Goal: Task Accomplishment & Management: Manage account settings

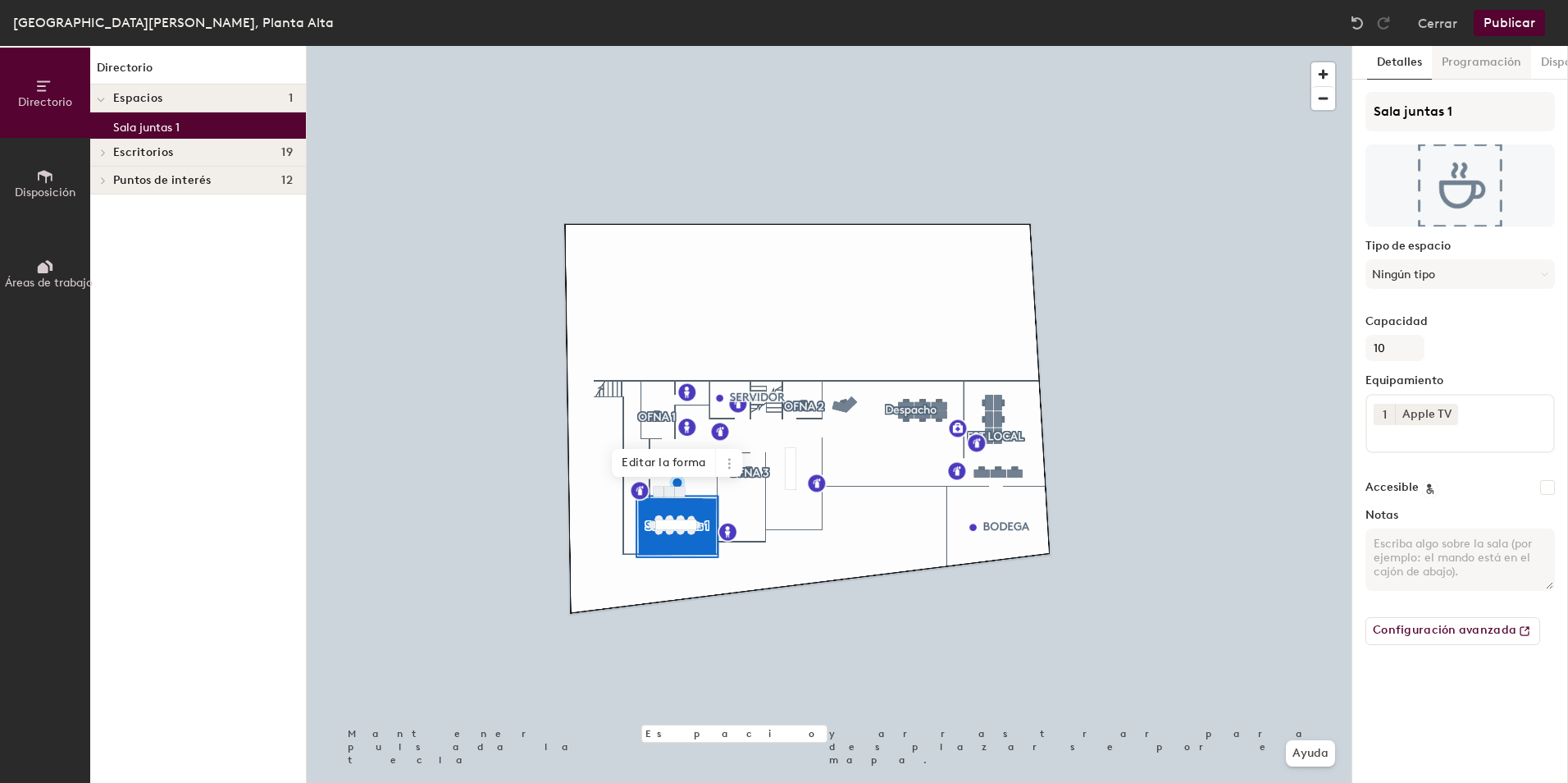
click at [1474, 66] on button "Programación" at bounding box center [1482, 63] width 99 height 34
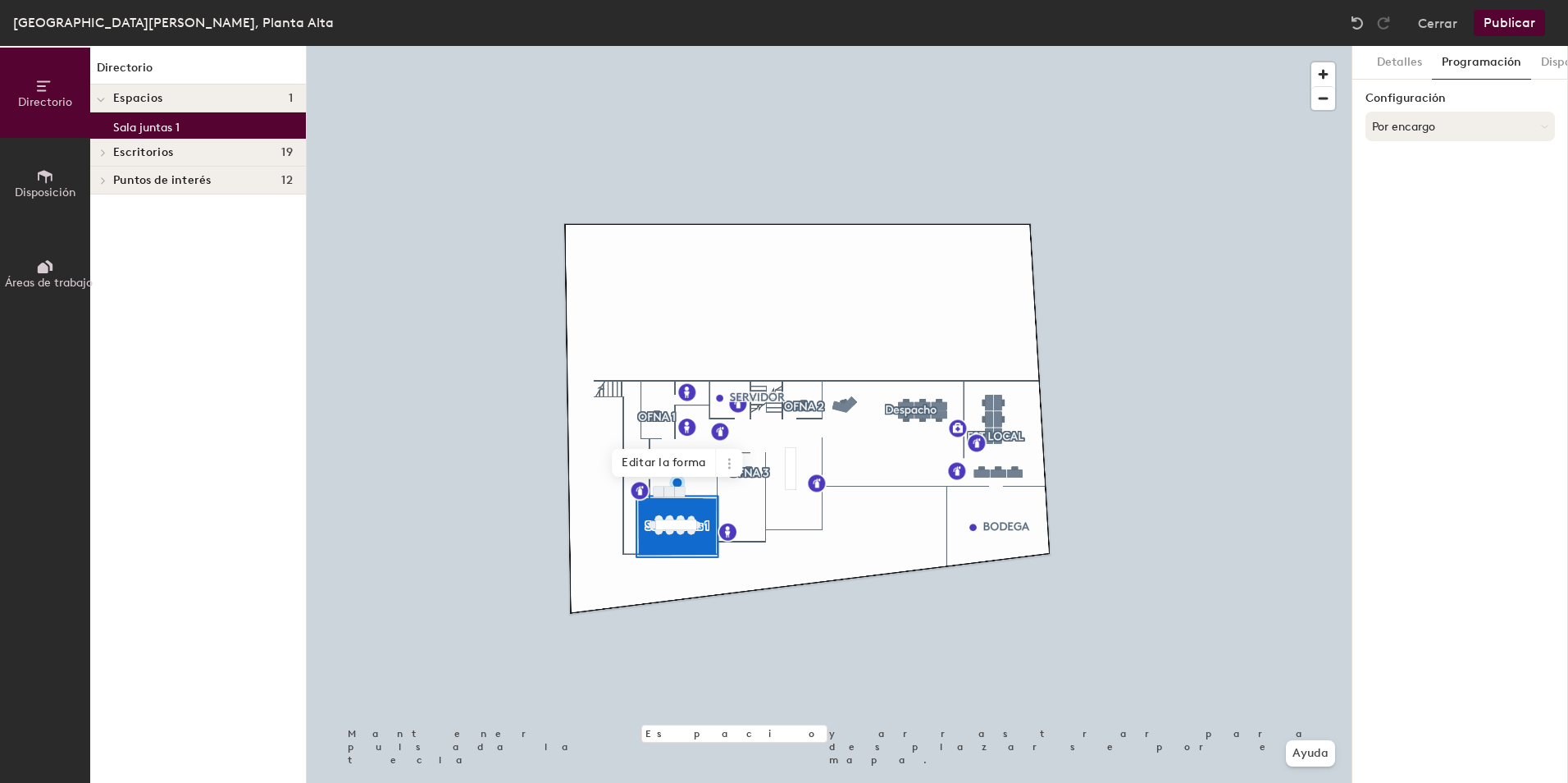
click at [1446, 129] on button "Por encargo" at bounding box center [1460, 125] width 190 height 29
click at [1422, 213] on div "Solo con solicitud" at bounding box center [1460, 216] width 188 height 25
click at [1422, 164] on button "Seleccionar cuenta" at bounding box center [1460, 162] width 190 height 29
click at [1412, 224] on div "Microsoft 365" at bounding box center [1460, 228] width 188 height 25
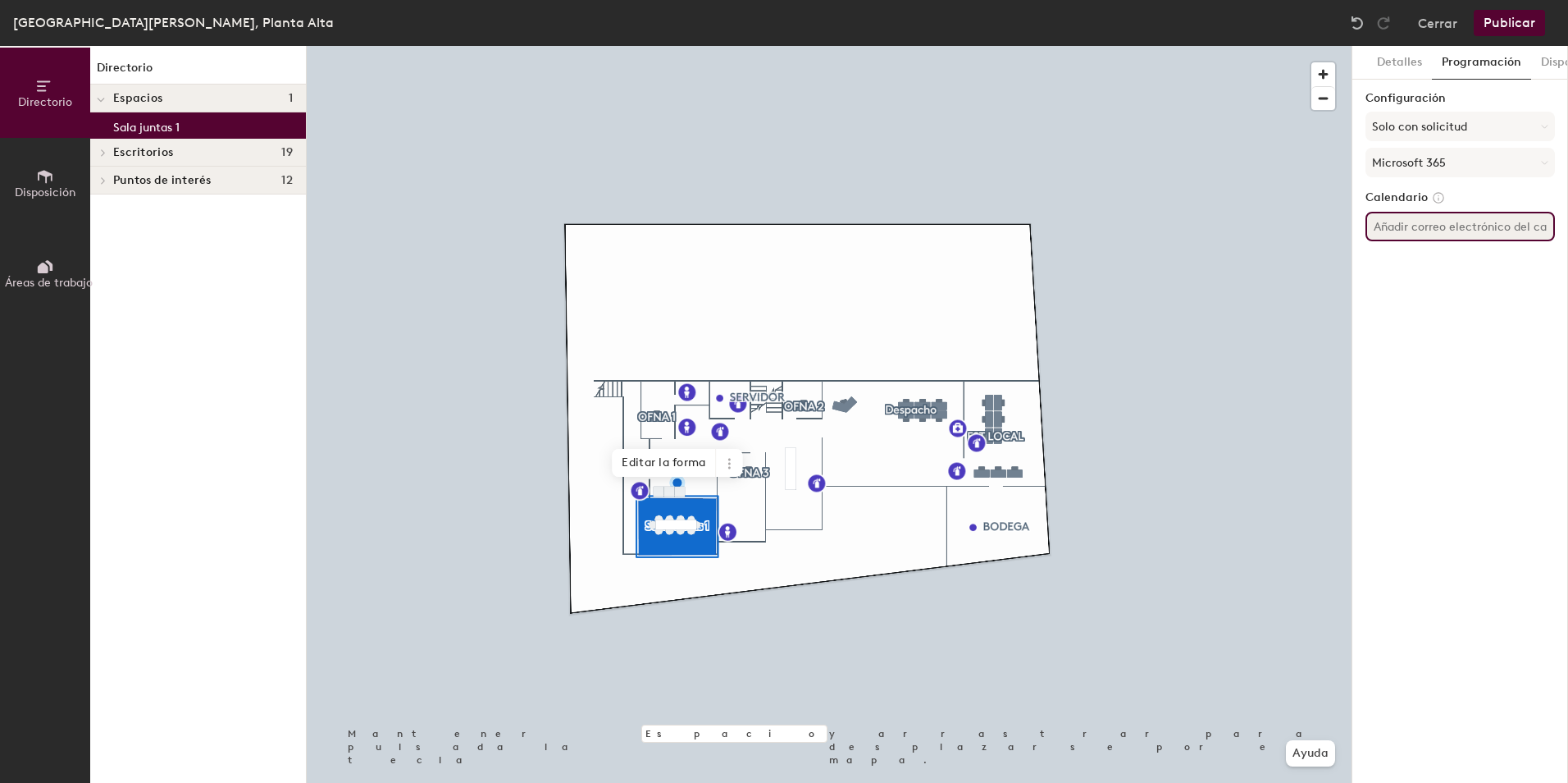
click at [1412, 224] on input at bounding box center [1460, 226] width 190 height 29
type input "m"
click at [1402, 216] on input at bounding box center [1460, 226] width 190 height 29
paste input "mx.mexico-StaAnita-Sala PA <mx.mexico-StaAnita-Sala-PA@brightstarlottery.com>"
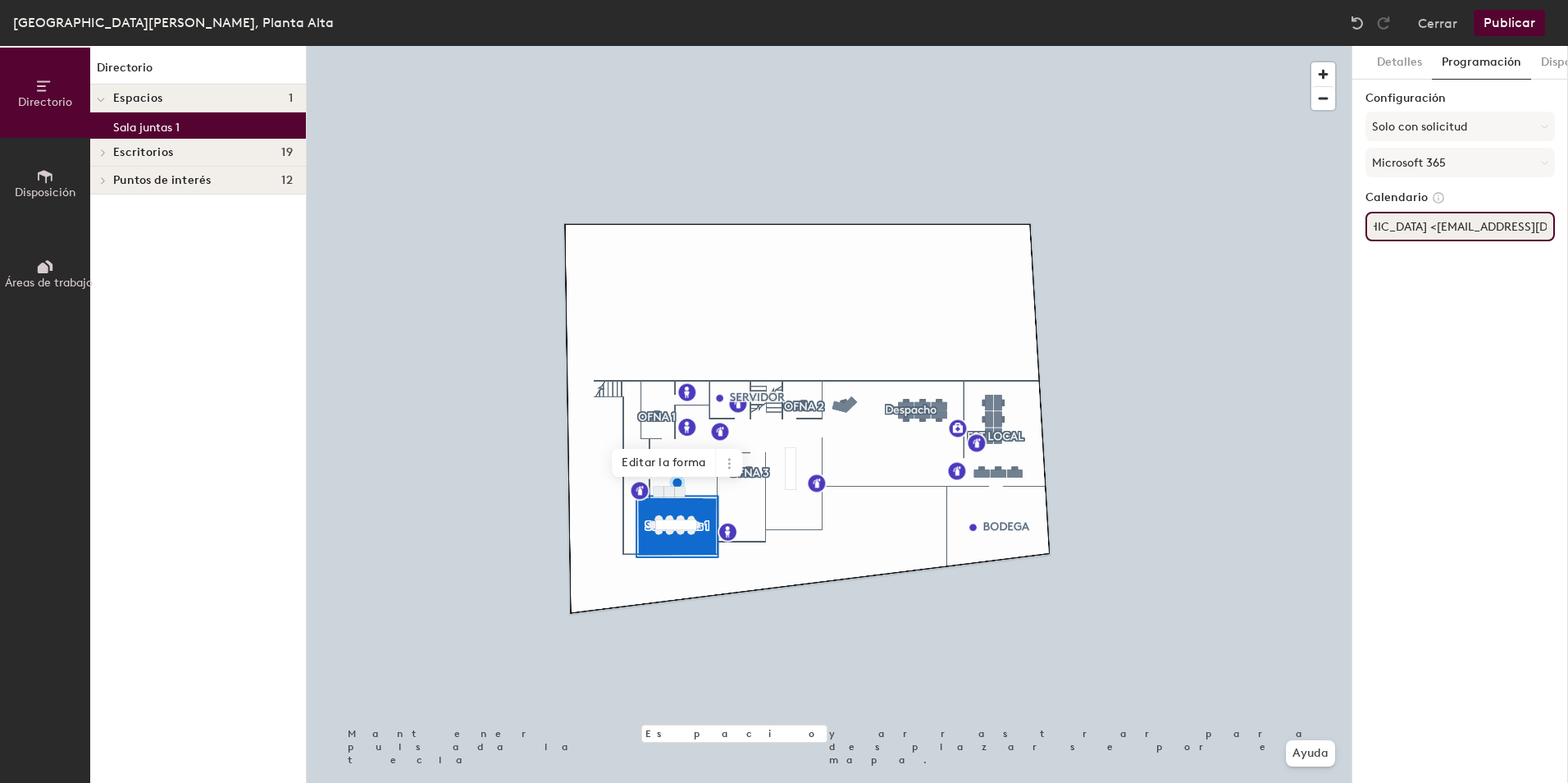
type input "mx.[GEOGRAPHIC_DATA]-StaAnita-Sala [GEOGRAPHIC_DATA] <[EMAIL_ADDRESS][DOMAIN_NA…"
click at [1537, 22] on button "Publicar" at bounding box center [1509, 23] width 71 height 26
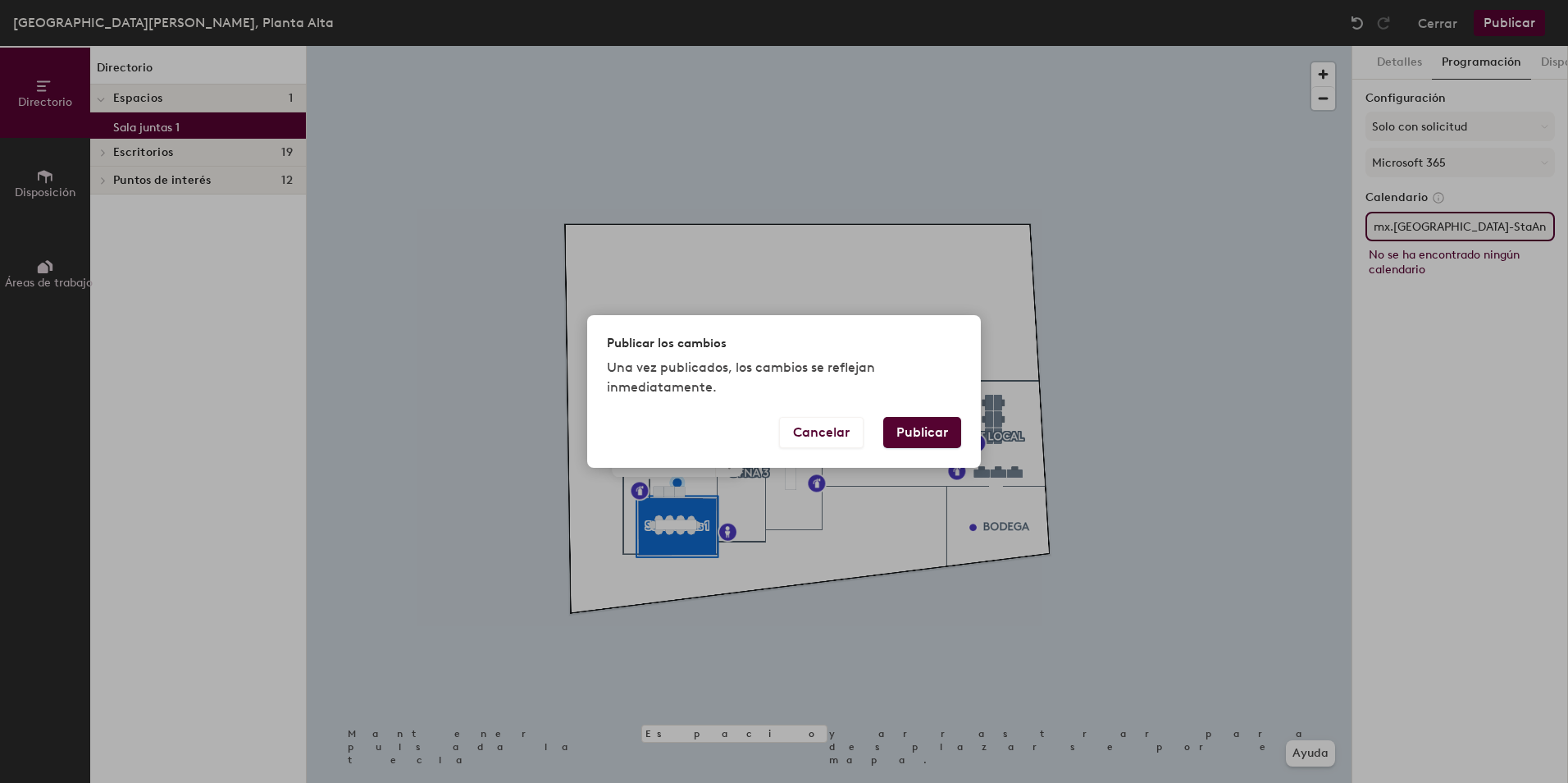
click at [910, 432] on button "Publicar" at bounding box center [922, 432] width 78 height 31
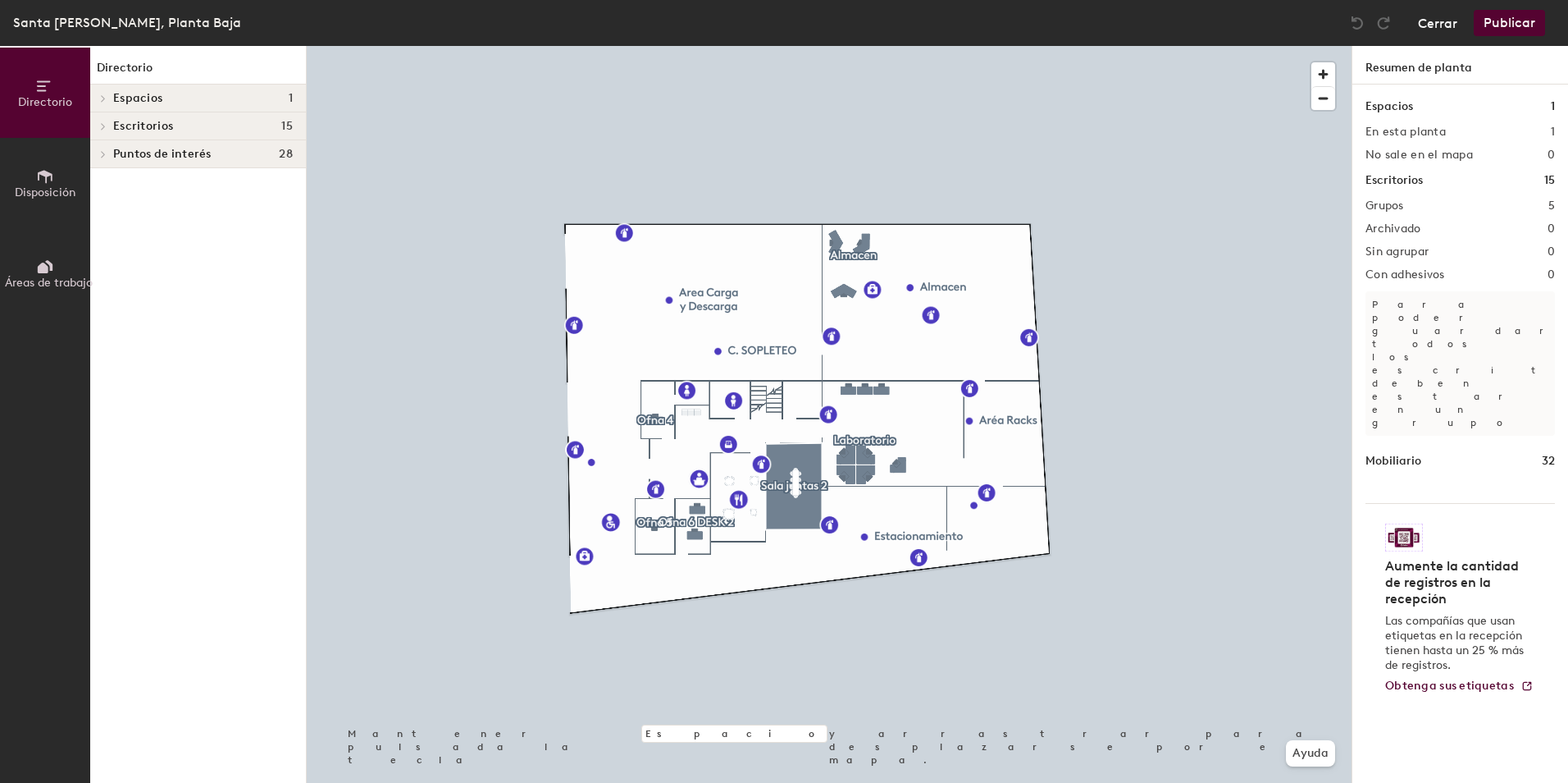
click at [1458, 26] on button "Cerrar" at bounding box center [1437, 23] width 40 height 26
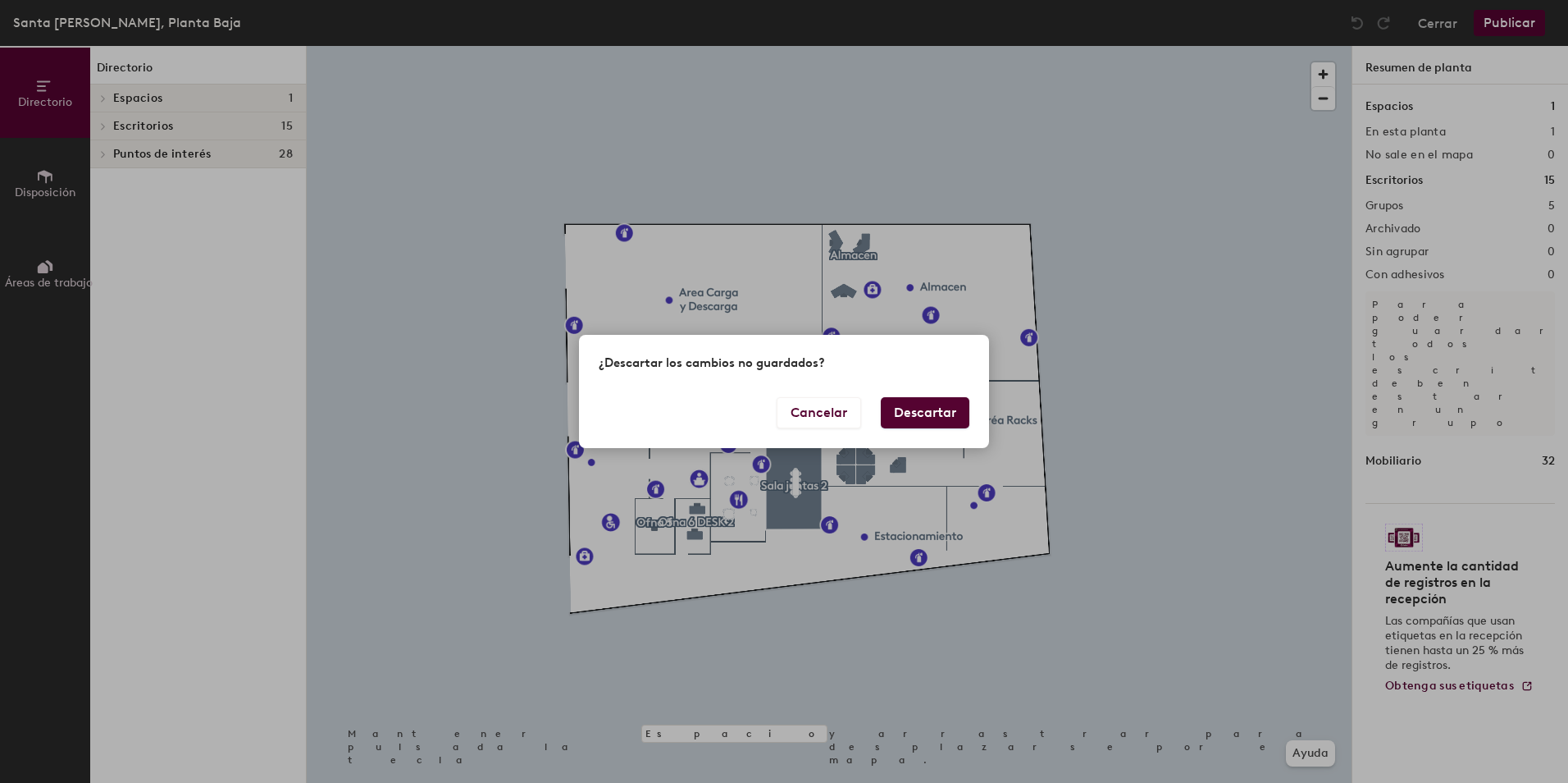
click at [904, 409] on button "Descartar" at bounding box center [925, 412] width 88 height 31
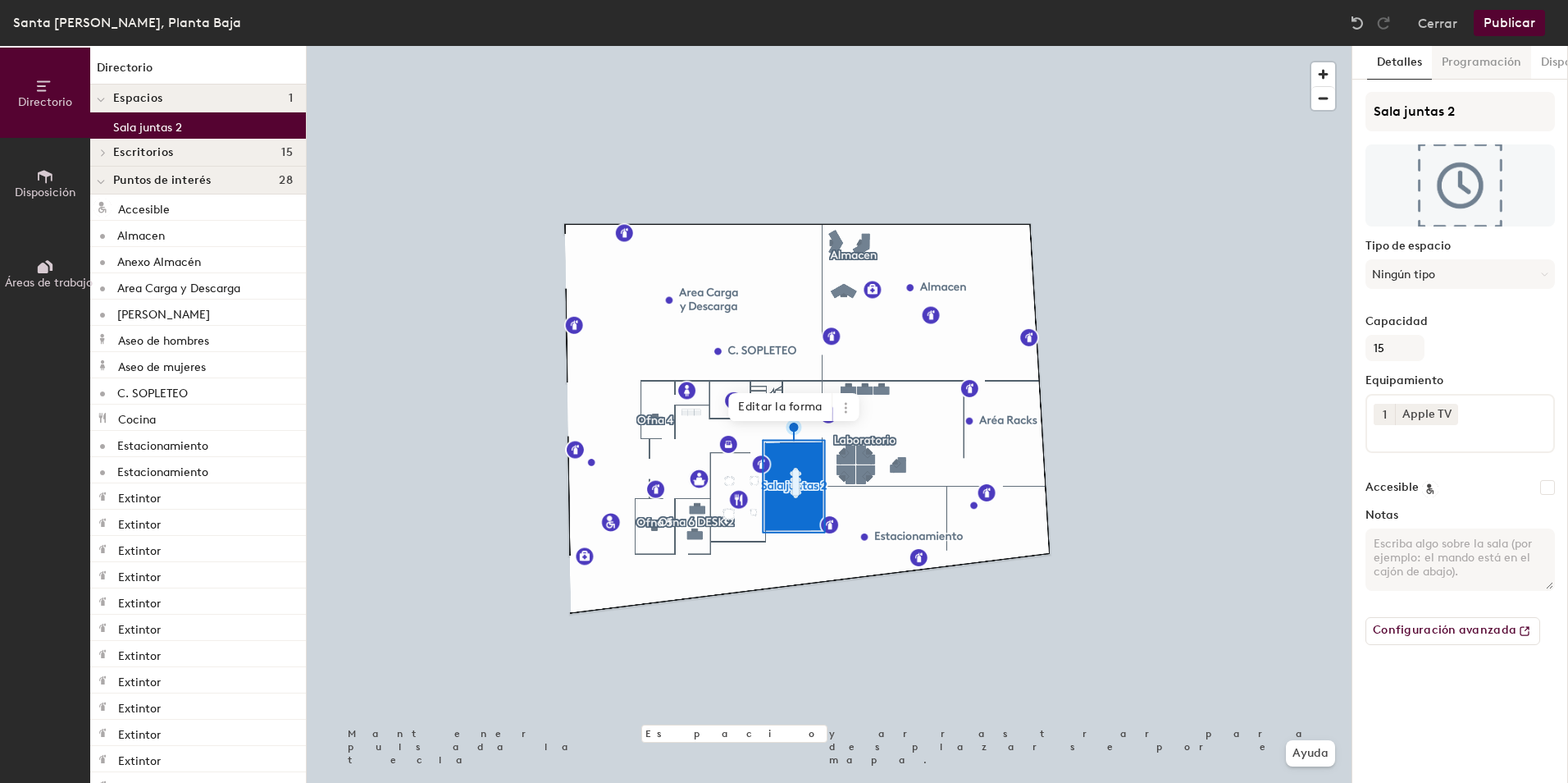
click at [1491, 59] on button "Programación" at bounding box center [1482, 63] width 99 height 34
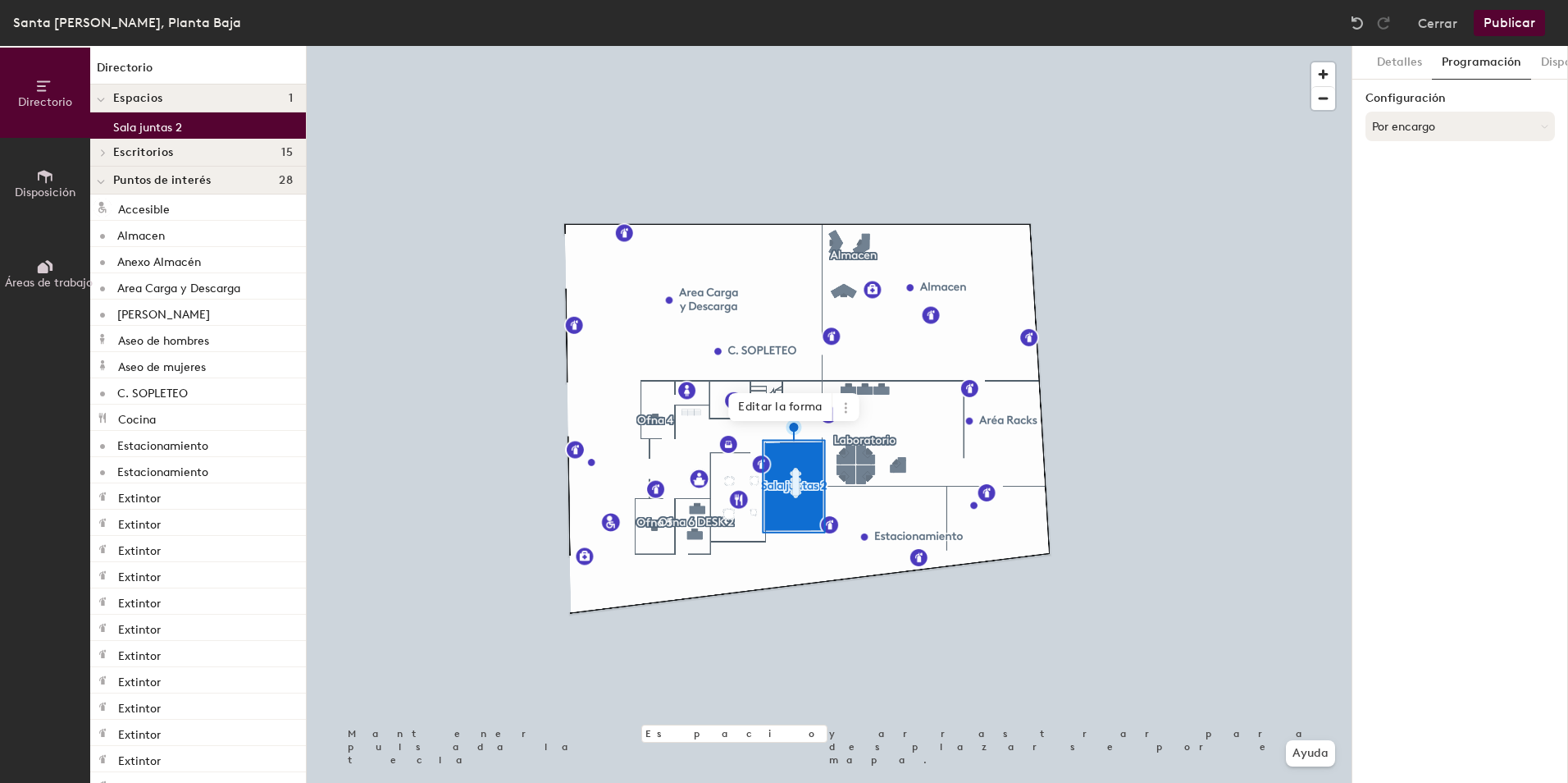
click at [1416, 134] on button "Por encargo" at bounding box center [1460, 125] width 190 height 29
click at [1421, 211] on div "Solo con solicitud" at bounding box center [1460, 216] width 188 height 25
click at [1424, 161] on button "Seleccionar cuenta" at bounding box center [1460, 162] width 190 height 29
click at [1416, 234] on div "Microsoft 365" at bounding box center [1460, 228] width 188 height 25
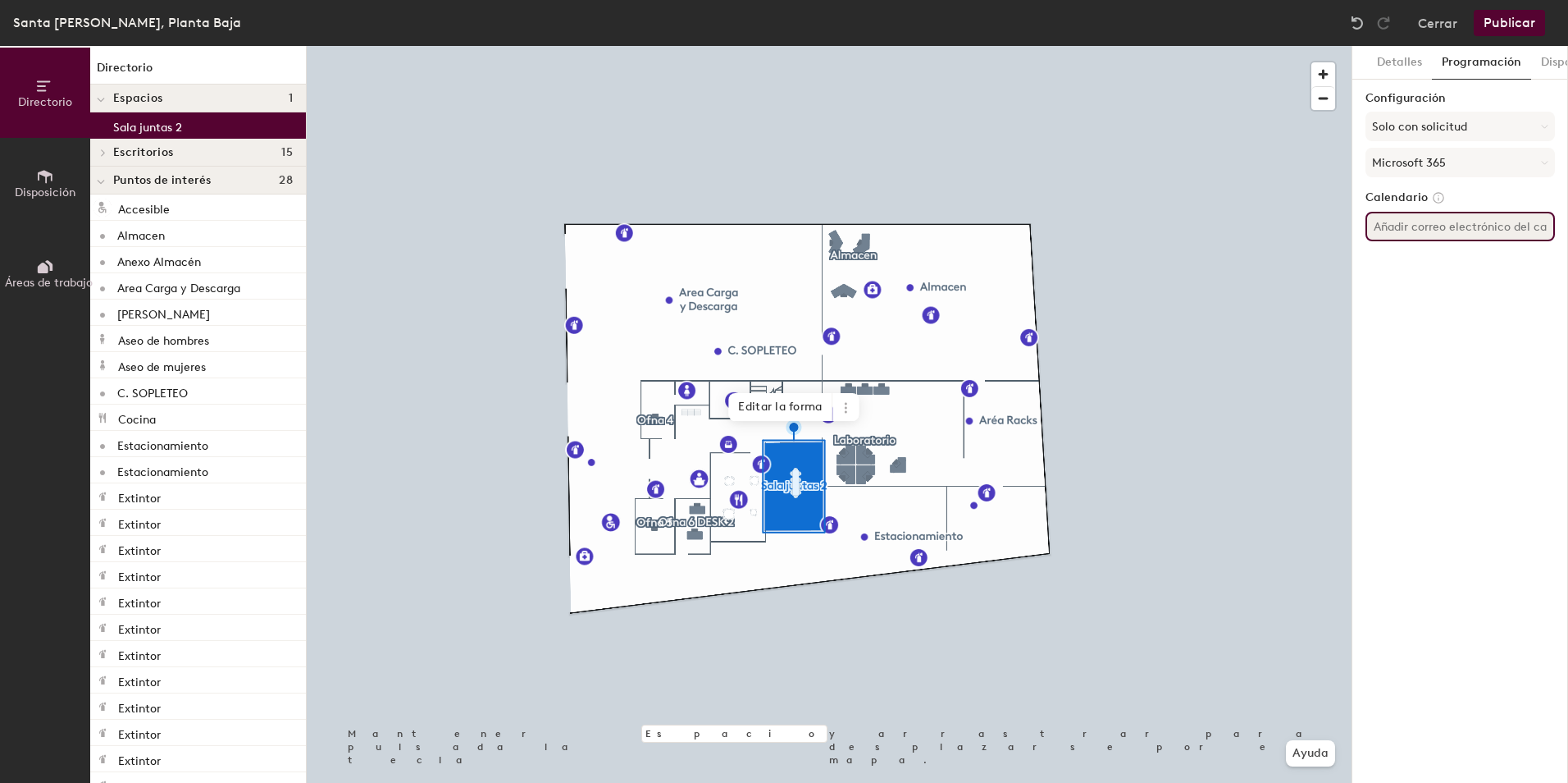
click at [1416, 228] on input at bounding box center [1460, 226] width 190 height 29
drag, startPoint x: 1451, startPoint y: 227, endPoint x: 1371, endPoint y: 223, distance: 80.1
click at [1371, 223] on input "mx.mexico" at bounding box center [1460, 226] width 190 height 29
paste input "-StaAnita-Sala PB <mx.mexico-StaAnita-Sala-PB@brightstarlottery.com>"
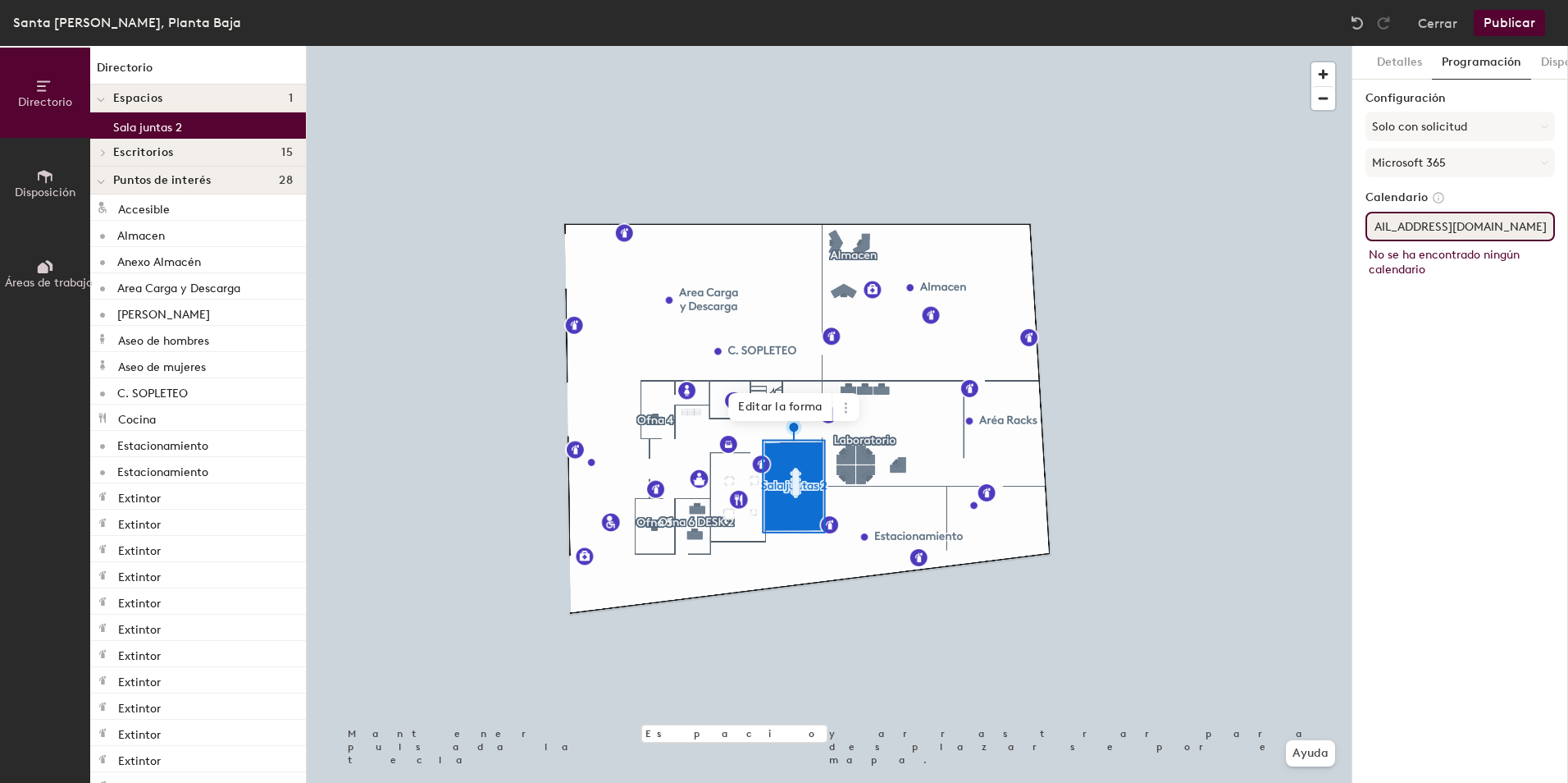
type input "mx.mexico-StaAnita-Sala PB <mx.mexico-StaAnita-Sala-PB@brightstarlottery.com"
click at [1506, 18] on button "Publicar" at bounding box center [1509, 23] width 71 height 26
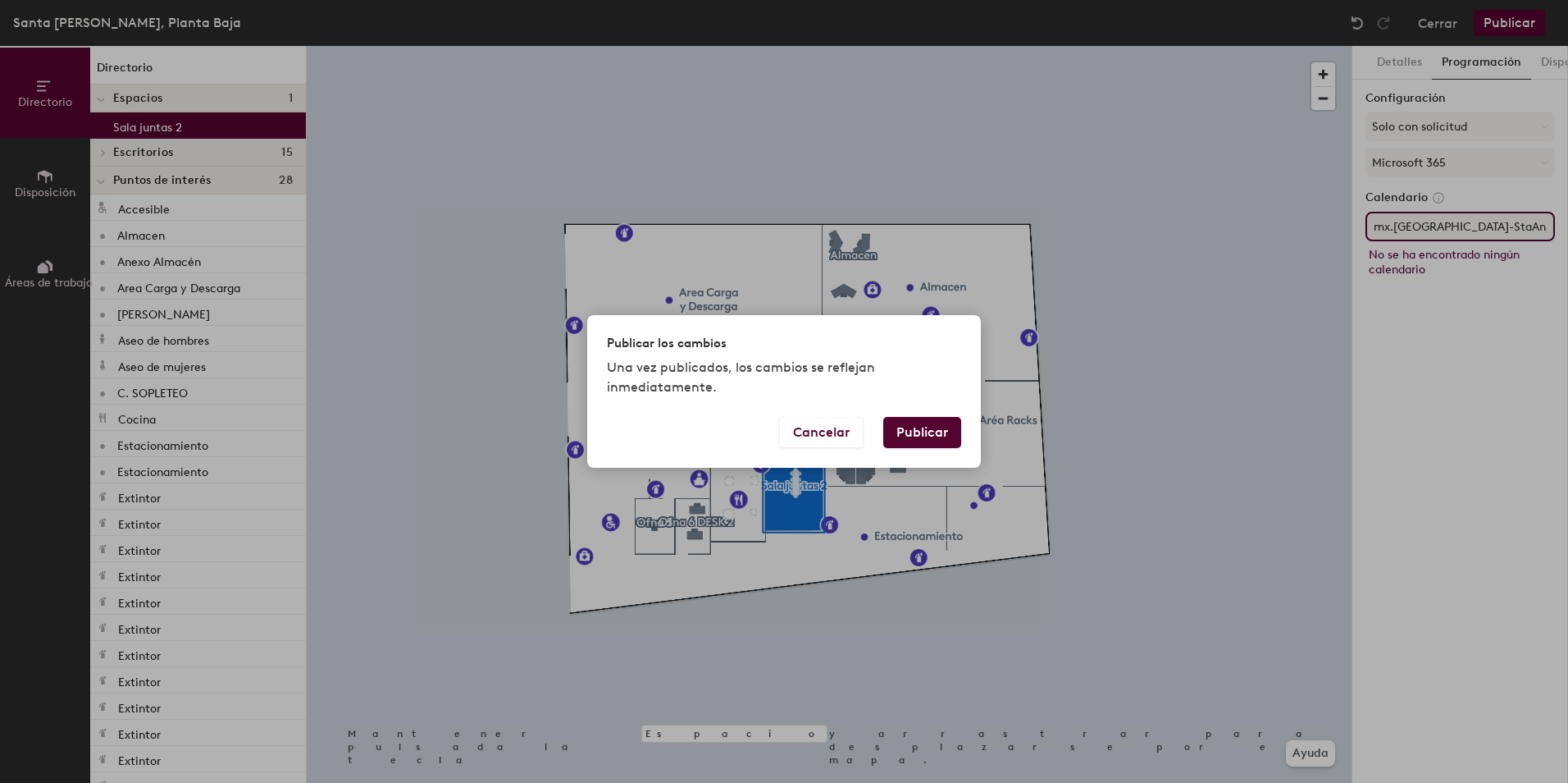
click at [912, 423] on button "Publicar" at bounding box center [922, 432] width 78 height 31
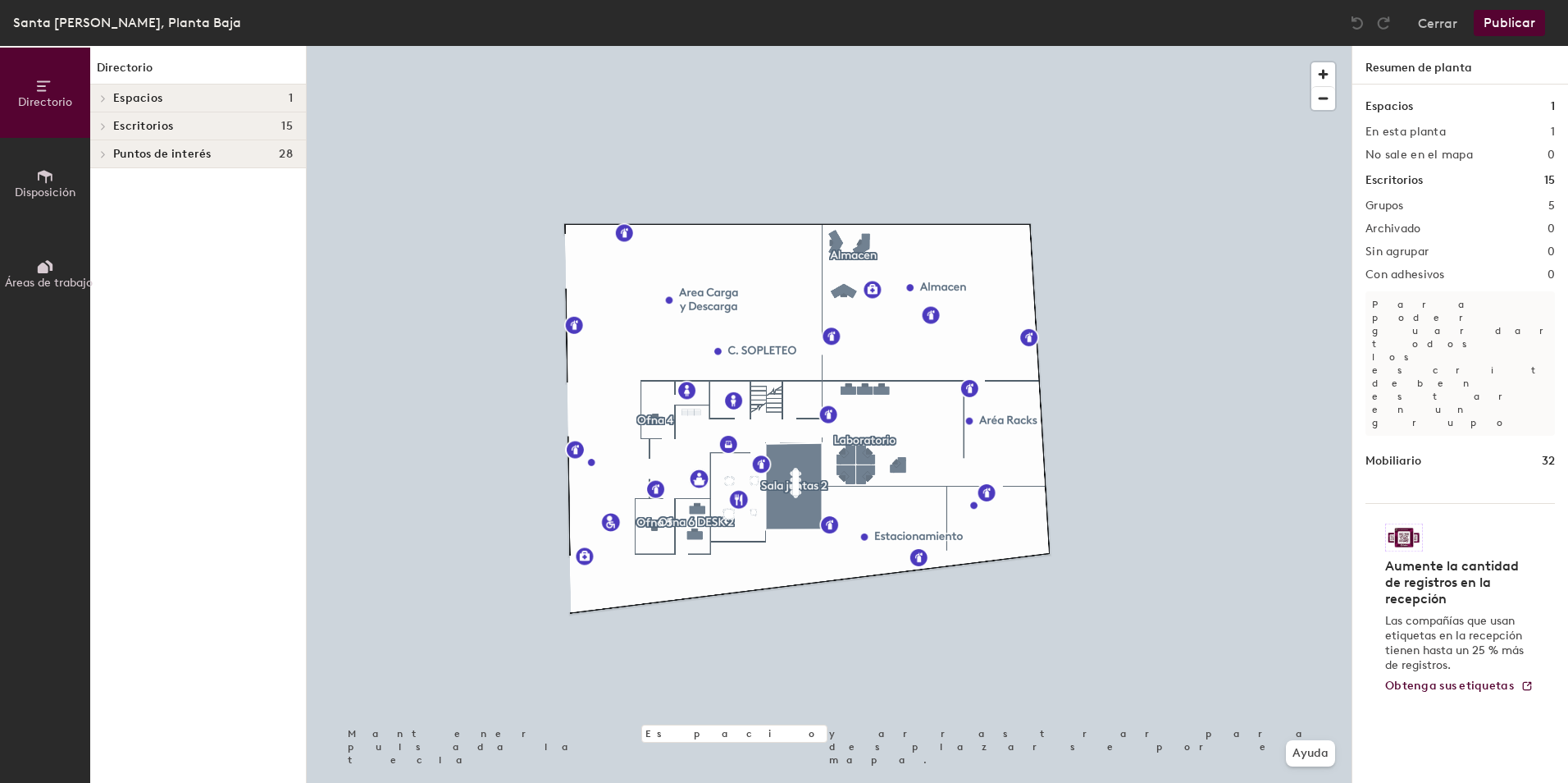
click at [63, 180] on button "Disposición" at bounding box center [45, 183] width 90 height 90
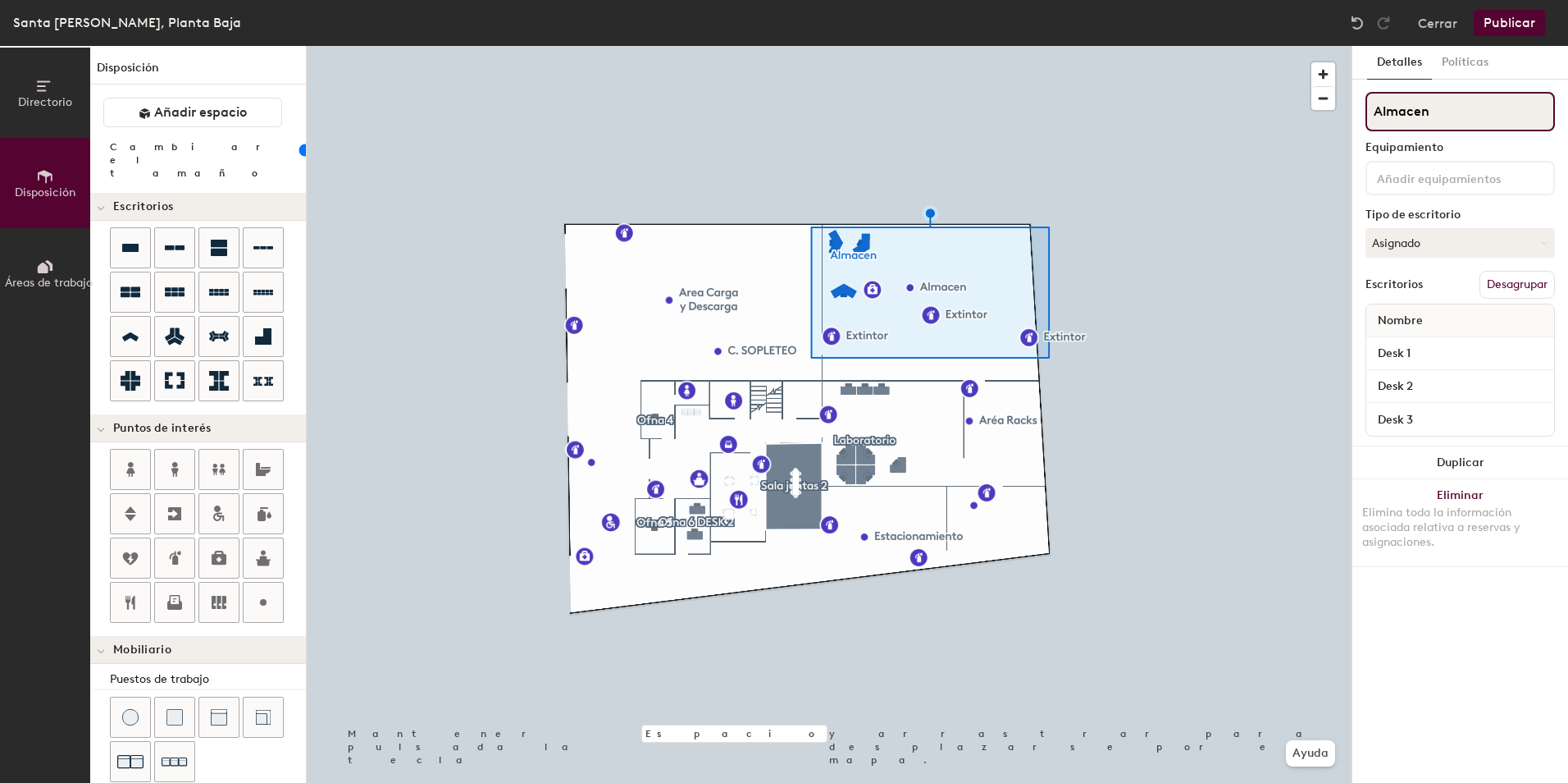
click at [1440, 110] on input "Almacen" at bounding box center [1460, 111] width 190 height 40
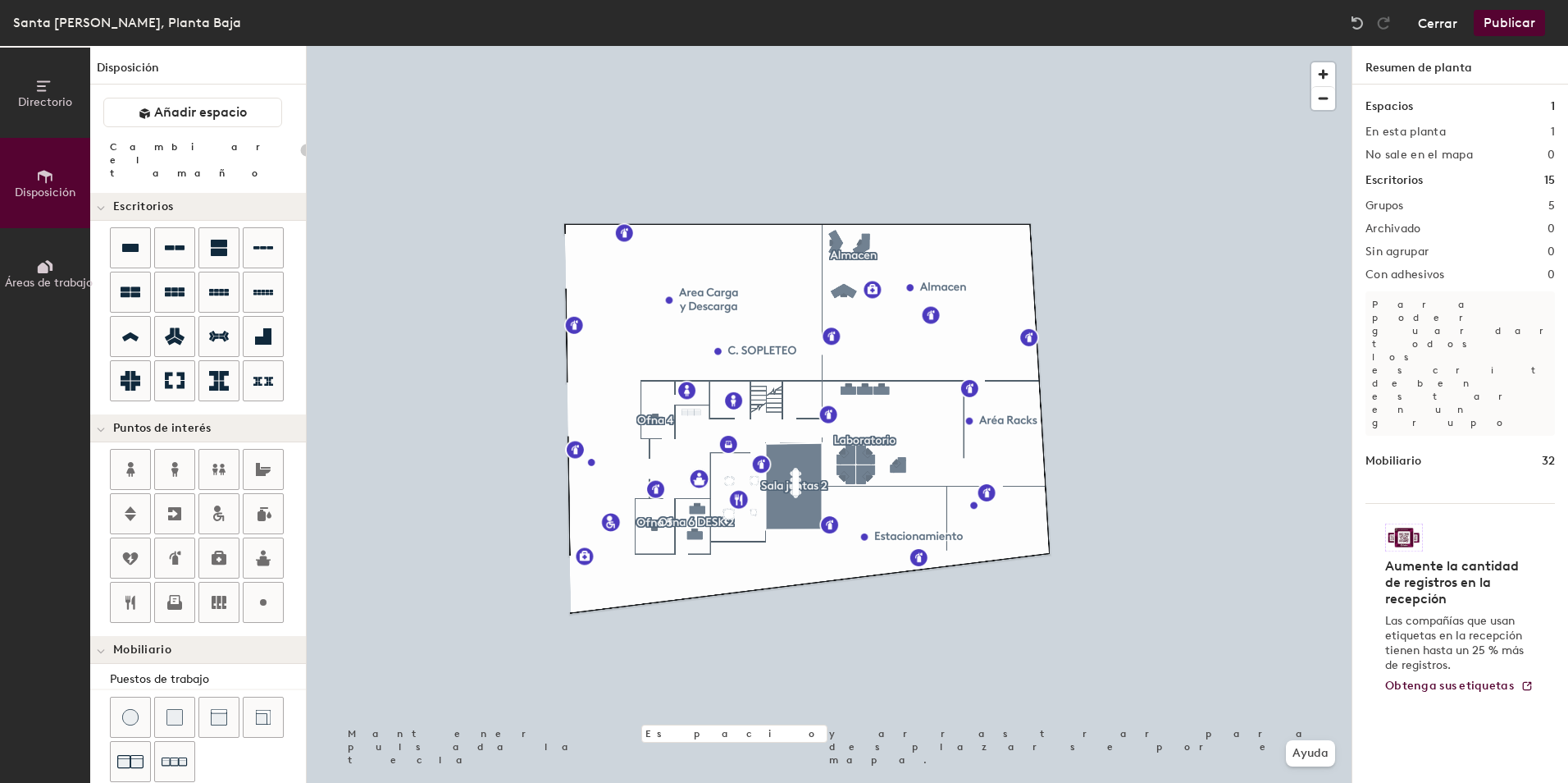
click at [1432, 25] on button "Cerrar" at bounding box center [1437, 23] width 40 height 26
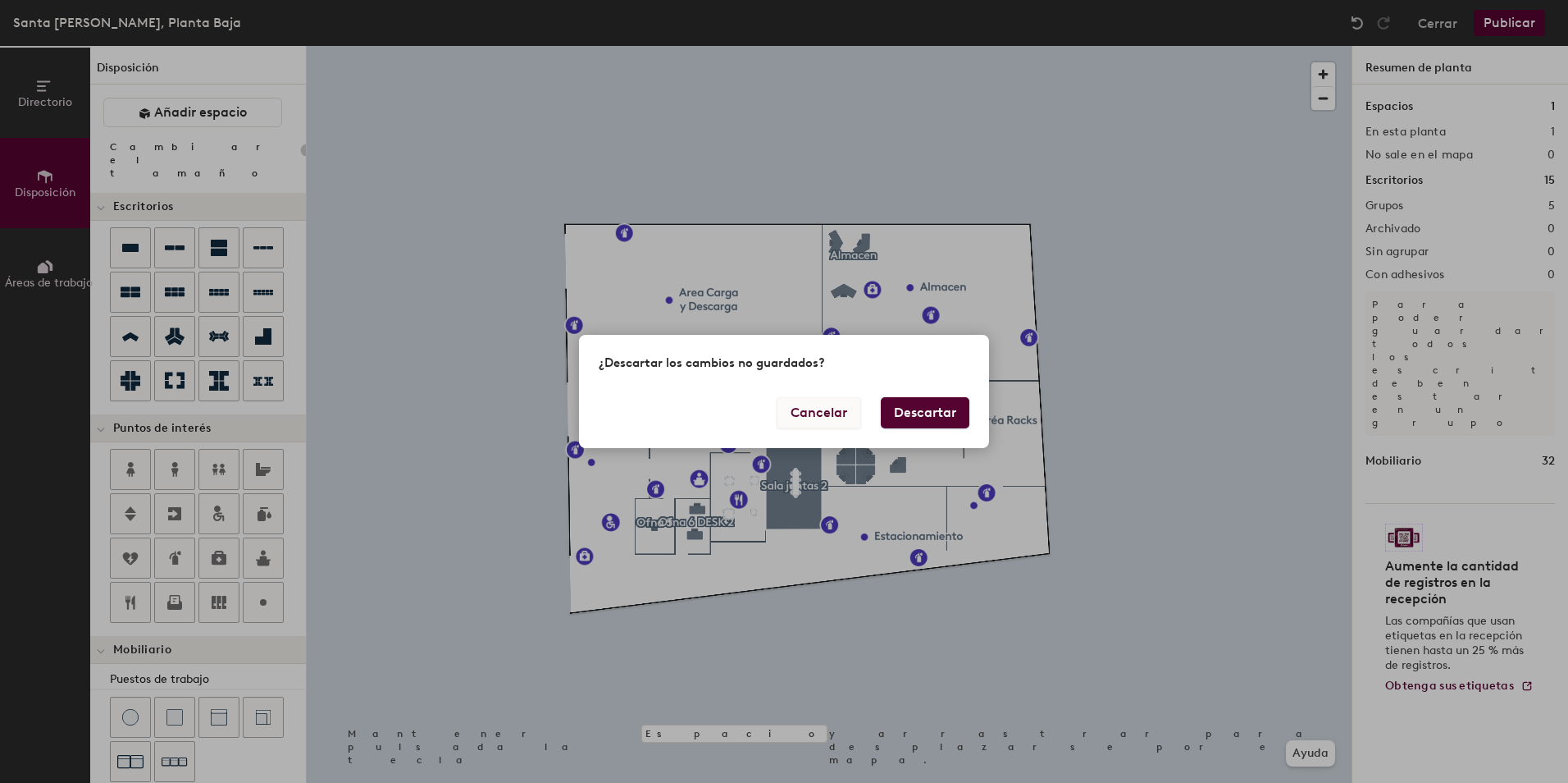
click at [835, 414] on button "Cancelar" at bounding box center [819, 412] width 85 height 31
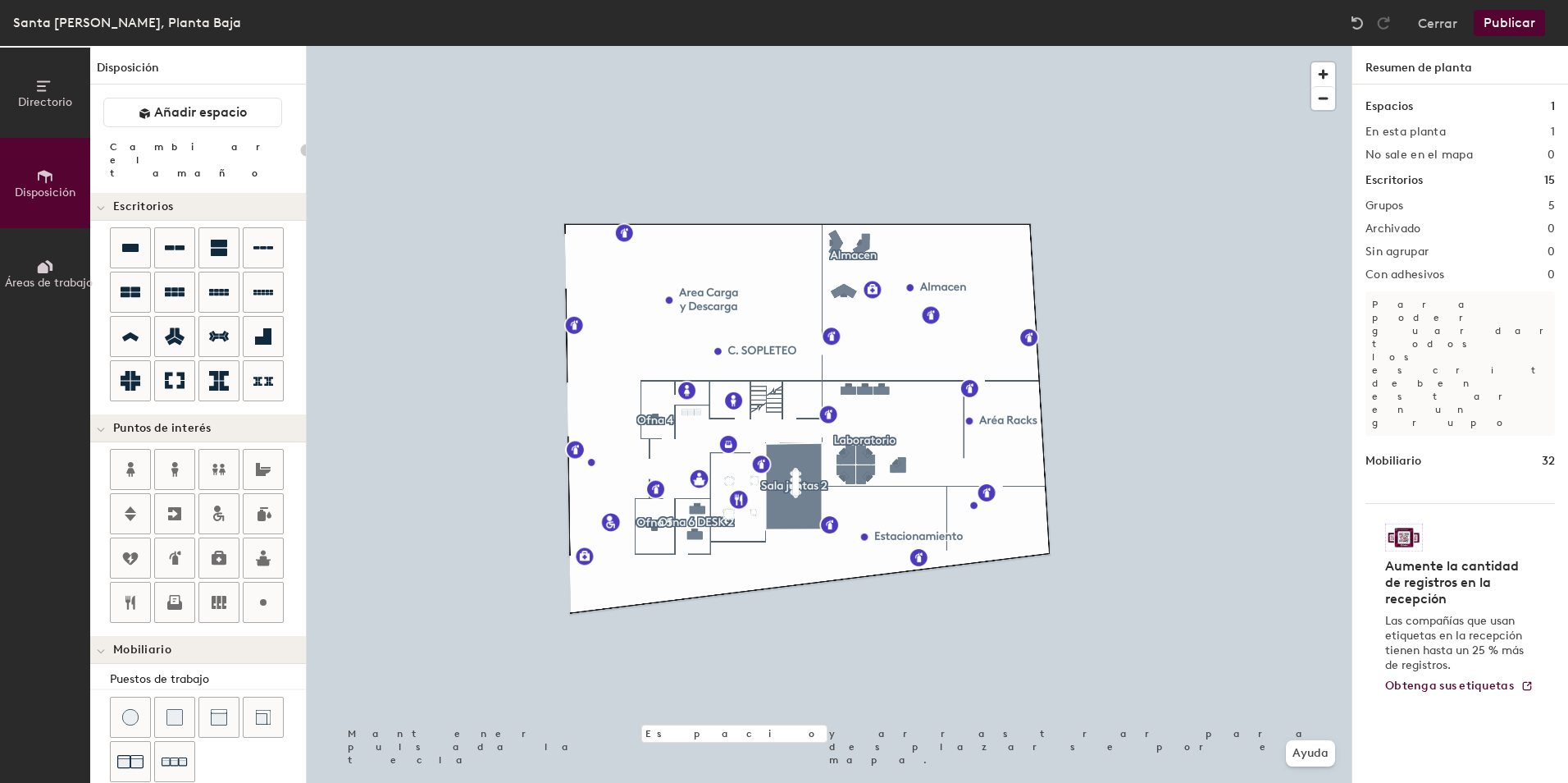
click at [1510, 25] on button "Publicar" at bounding box center [1509, 23] width 71 height 26
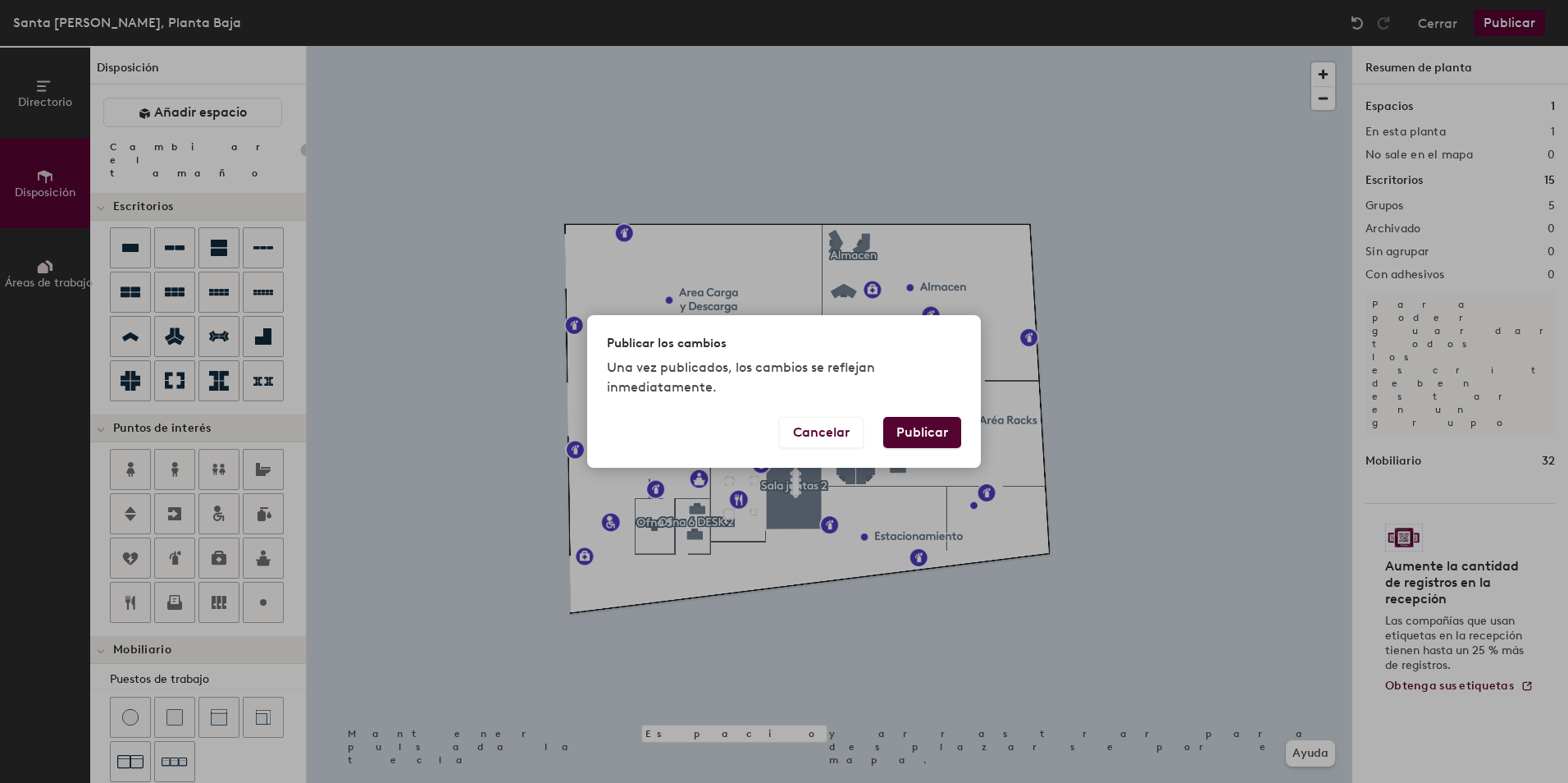
click at [936, 430] on button "Publicar" at bounding box center [922, 432] width 78 height 31
type input "20"
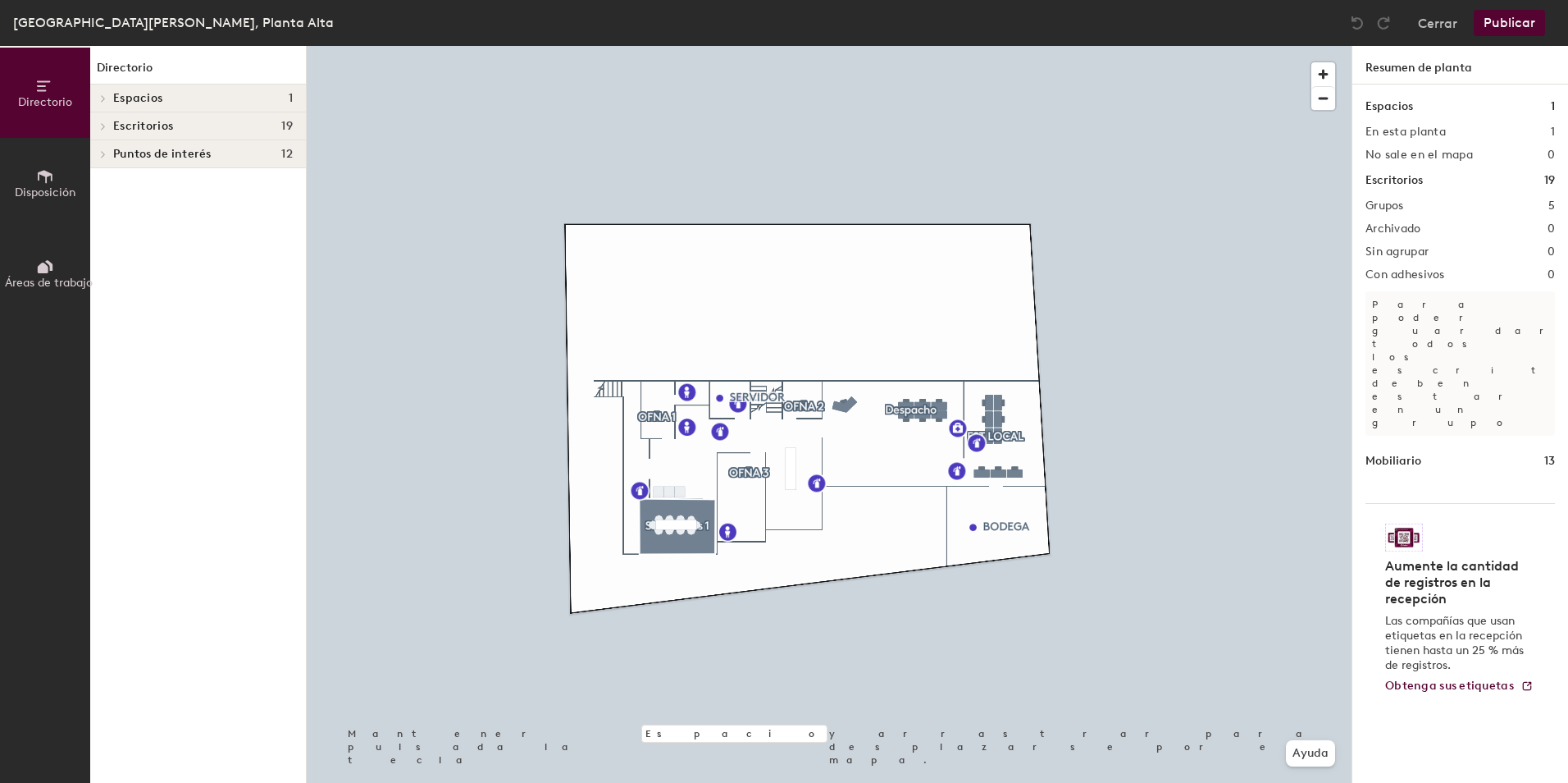
click at [1414, 70] on h1 "Resumen de planta" at bounding box center [1460, 65] width 215 height 39
click at [1446, 26] on button "Cerrar" at bounding box center [1437, 23] width 40 height 26
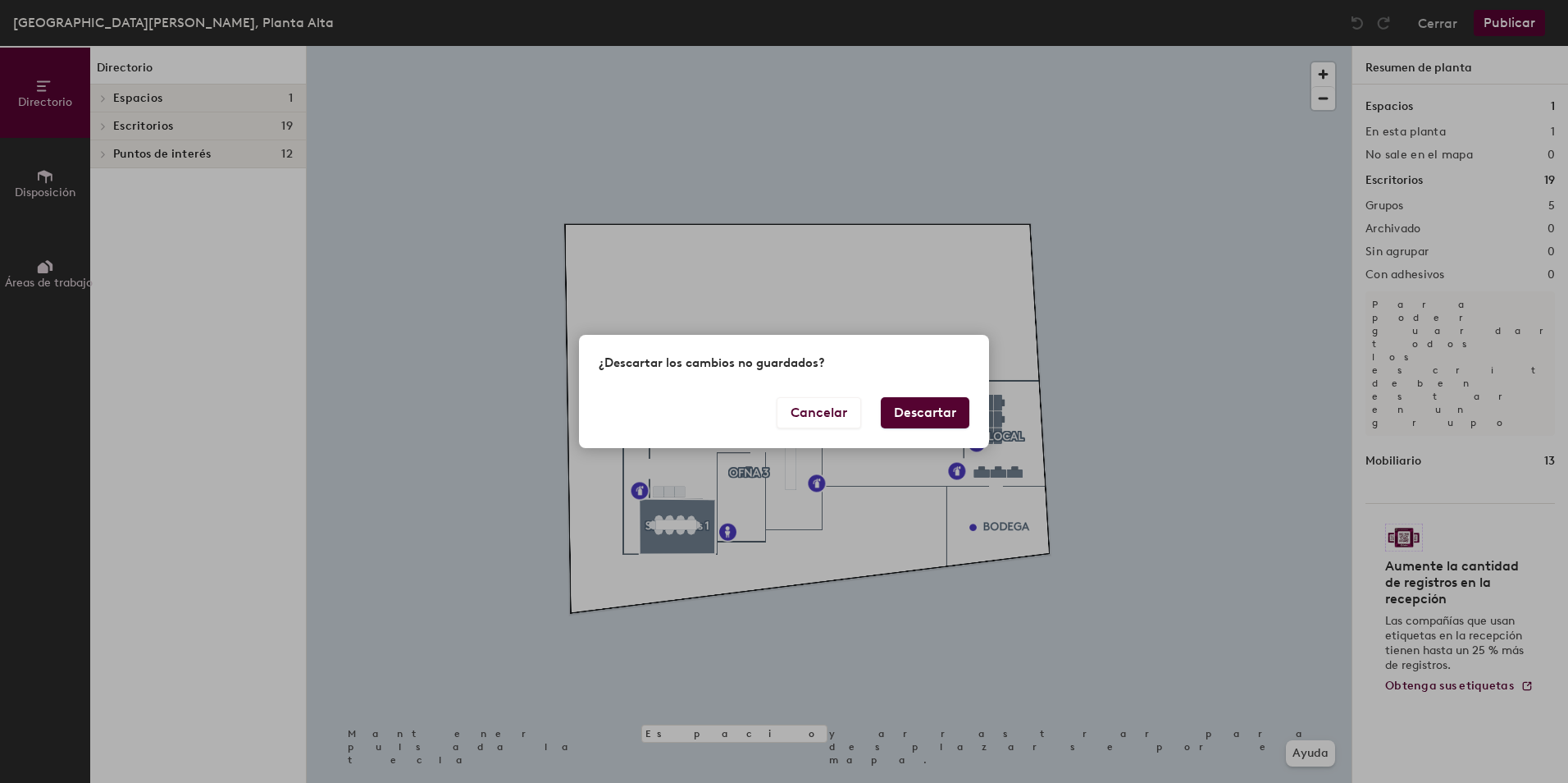
click at [925, 414] on button "Descartar" at bounding box center [925, 412] width 88 height 31
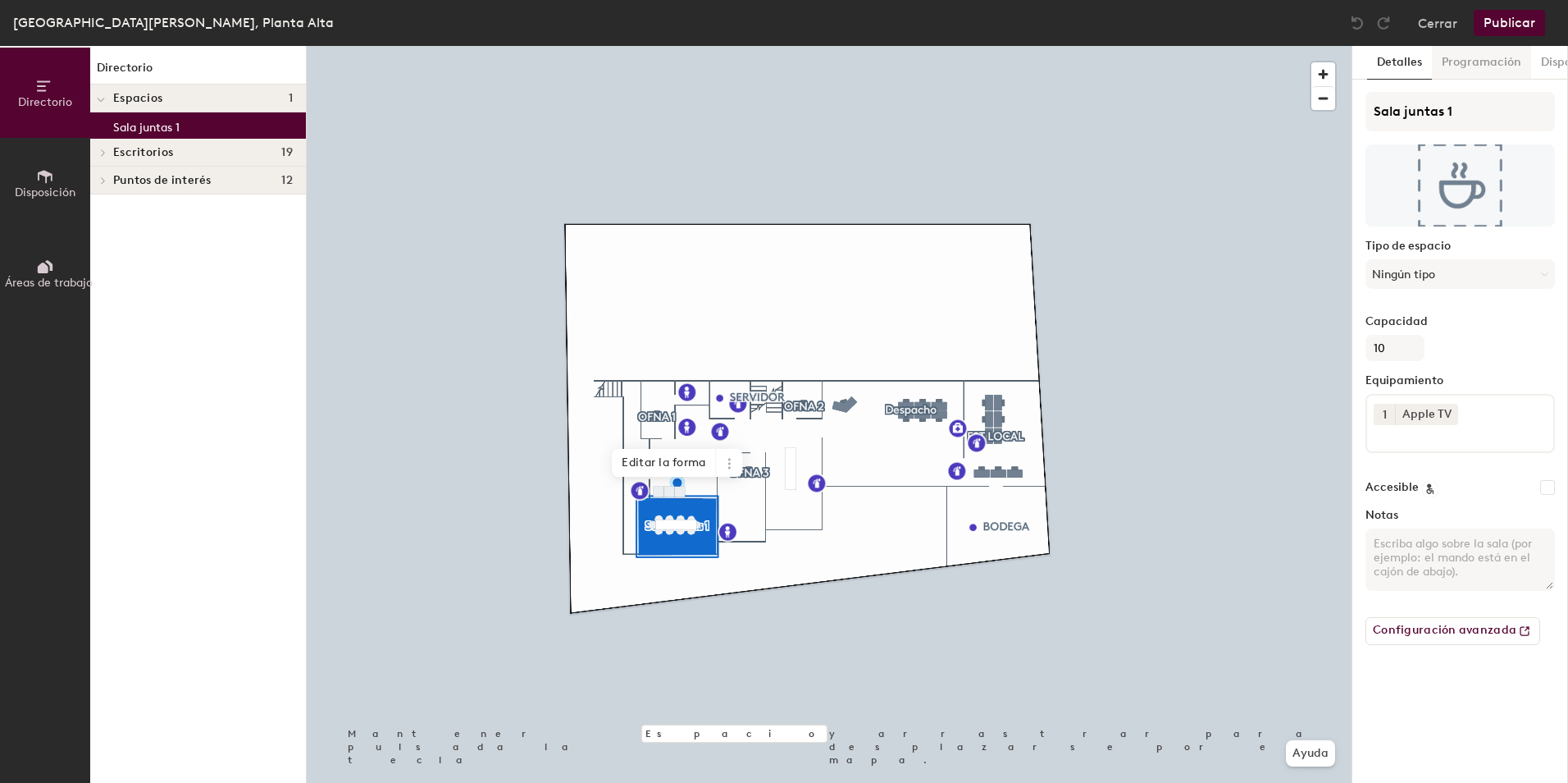
click at [1462, 59] on button "Programación" at bounding box center [1482, 63] width 99 height 34
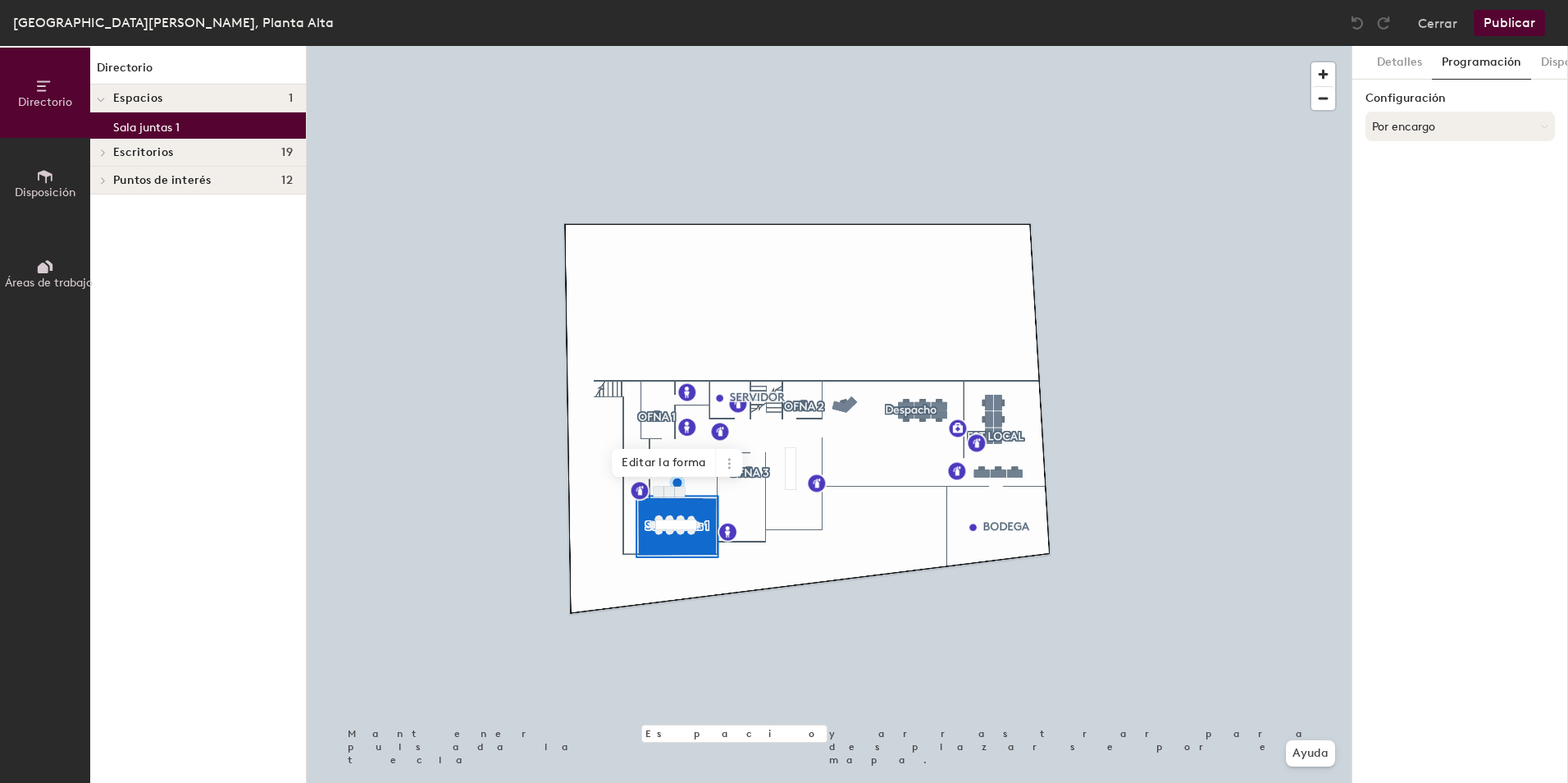
click at [1448, 128] on button "Por encargo" at bounding box center [1460, 125] width 190 height 29
click at [1422, 192] on div "Programado" at bounding box center [1460, 192] width 188 height 25
click at [1416, 159] on button "Seleccionar cuenta" at bounding box center [1460, 162] width 190 height 29
click at [1411, 220] on div "Microsoft 365" at bounding box center [1460, 228] width 188 height 25
click at [1402, 230] on input at bounding box center [1460, 226] width 190 height 29
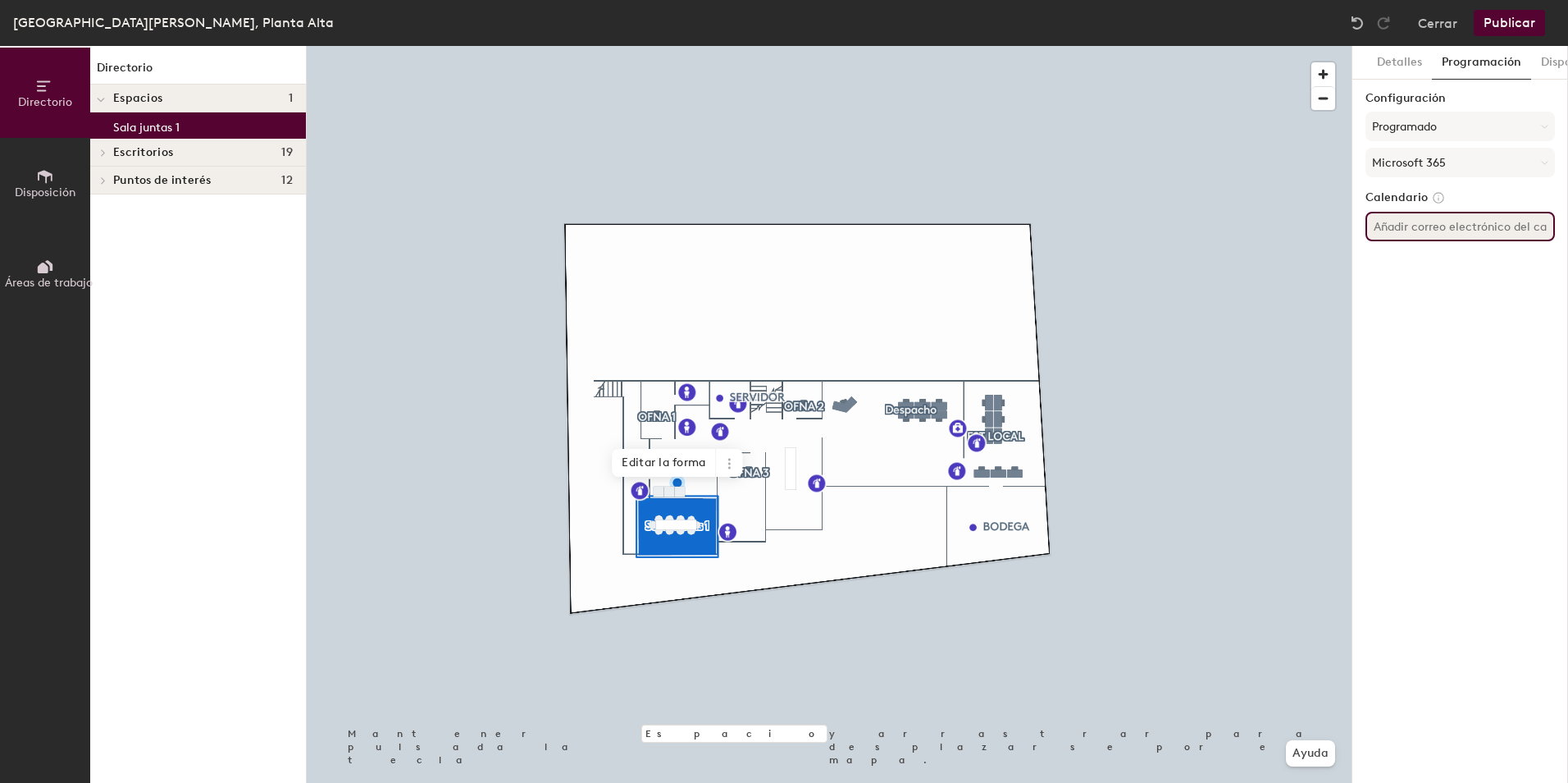
paste input "mx.mexico-StaAnita-Sala PA <mx.mexico-StaAnita-Sala-PA@brightstarlottery.com>"
type input "mx.mexico-StaAnita-Sala PA <mx.mexico-StaAnita-Sala-PA@brightstarlottery.com"
click at [1520, 24] on button "Publicar" at bounding box center [1509, 23] width 71 height 26
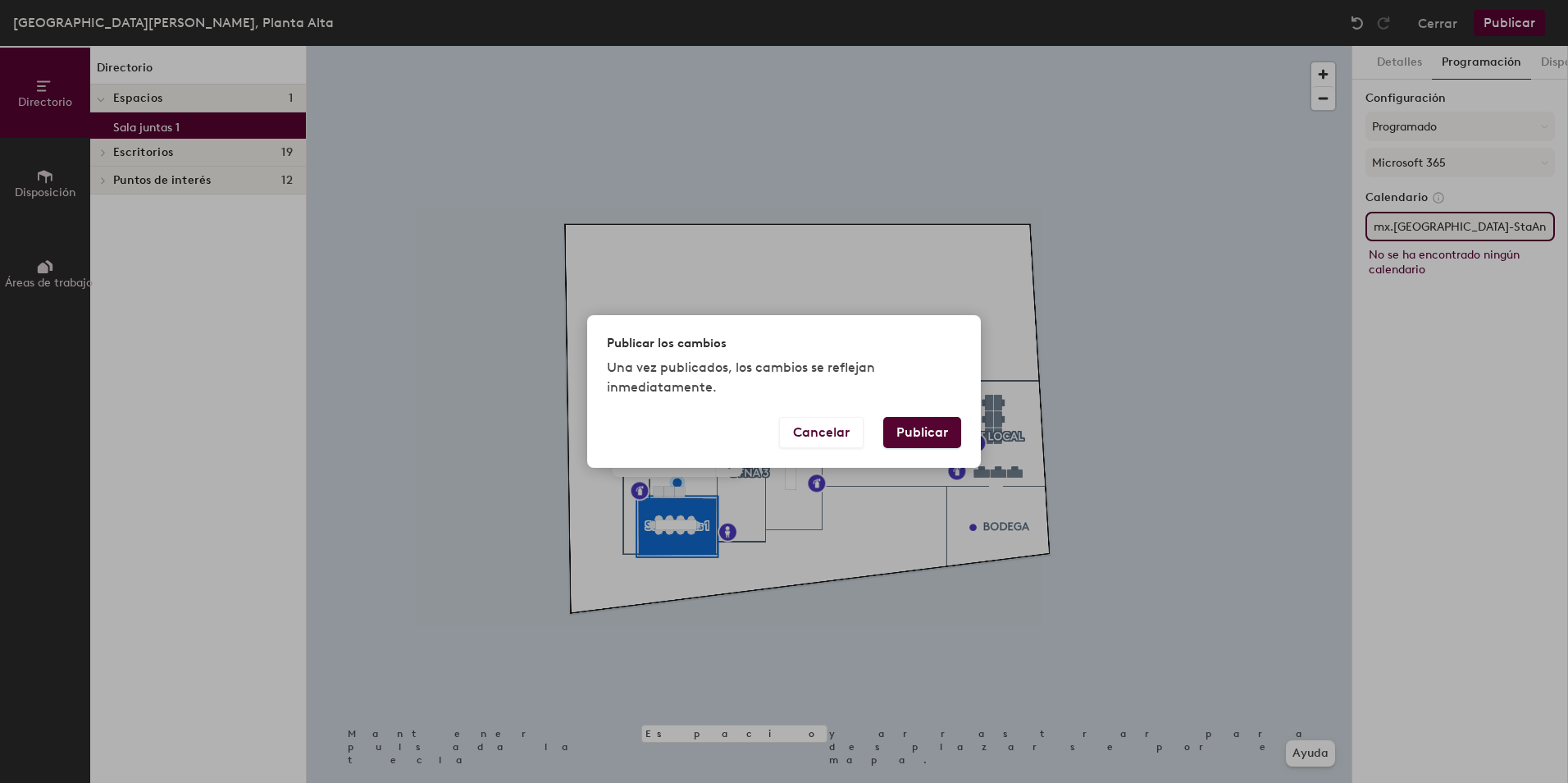
click at [904, 432] on button "Publicar" at bounding box center [922, 432] width 78 height 31
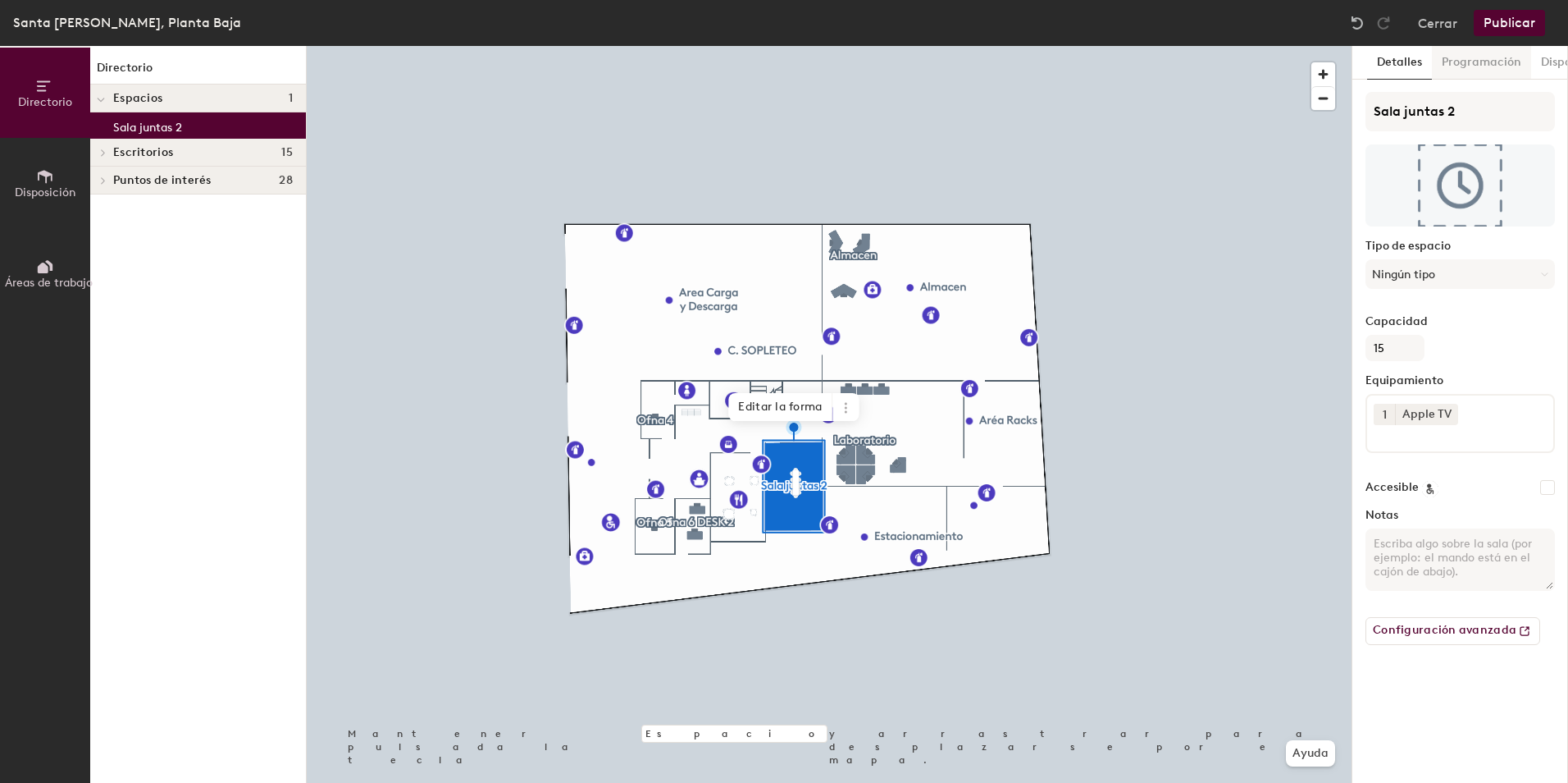
click at [1502, 62] on button "Programación" at bounding box center [1482, 63] width 99 height 34
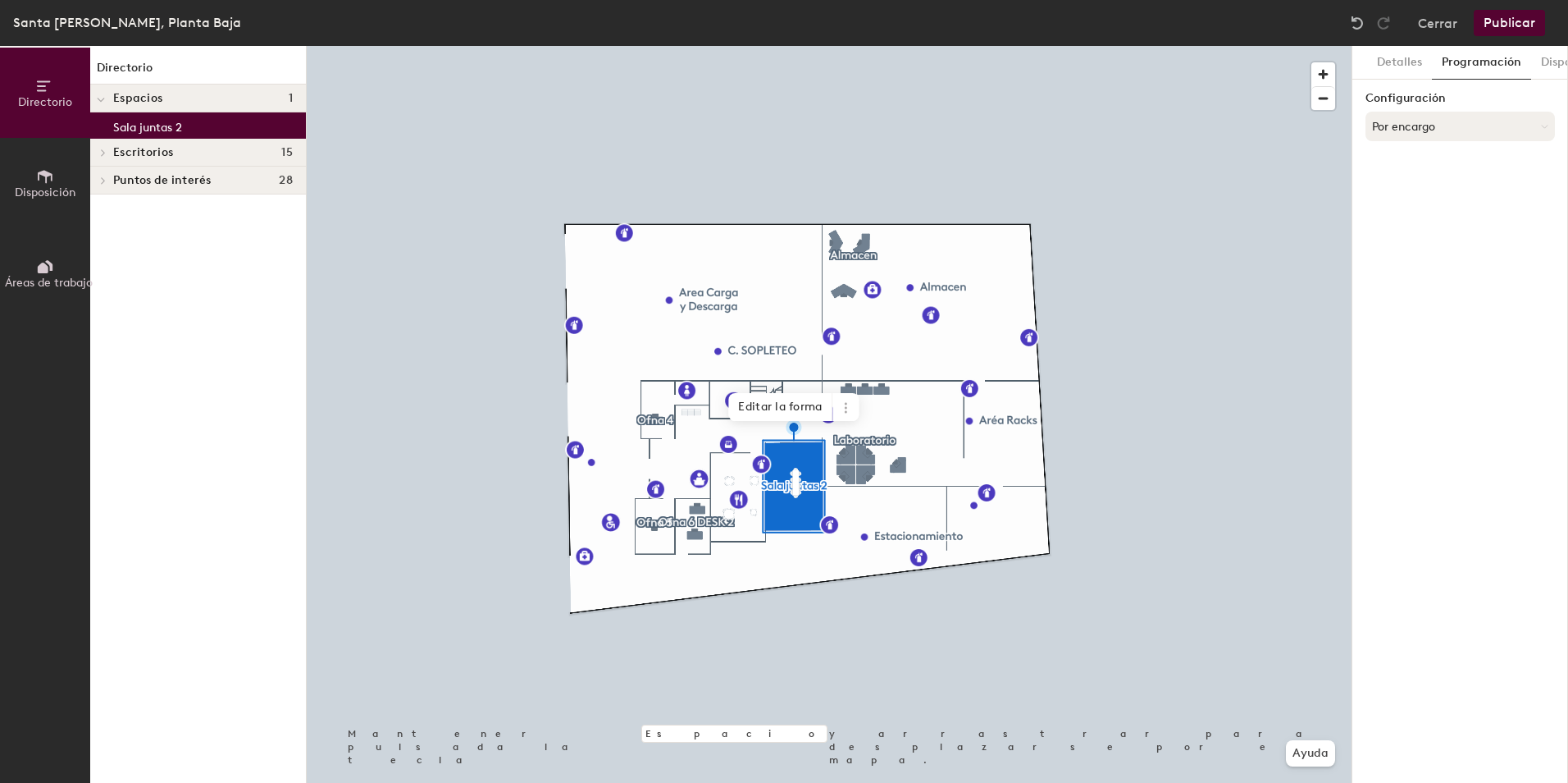
click at [1432, 127] on button "Por encargo" at bounding box center [1460, 125] width 190 height 29
click at [1425, 191] on div "Programado" at bounding box center [1460, 192] width 188 height 25
click at [1438, 161] on button "Seleccionar cuenta" at bounding box center [1460, 162] width 190 height 29
click at [1425, 228] on div "Microsoft 365" at bounding box center [1460, 228] width 188 height 25
click at [1432, 234] on input at bounding box center [1460, 226] width 190 height 29
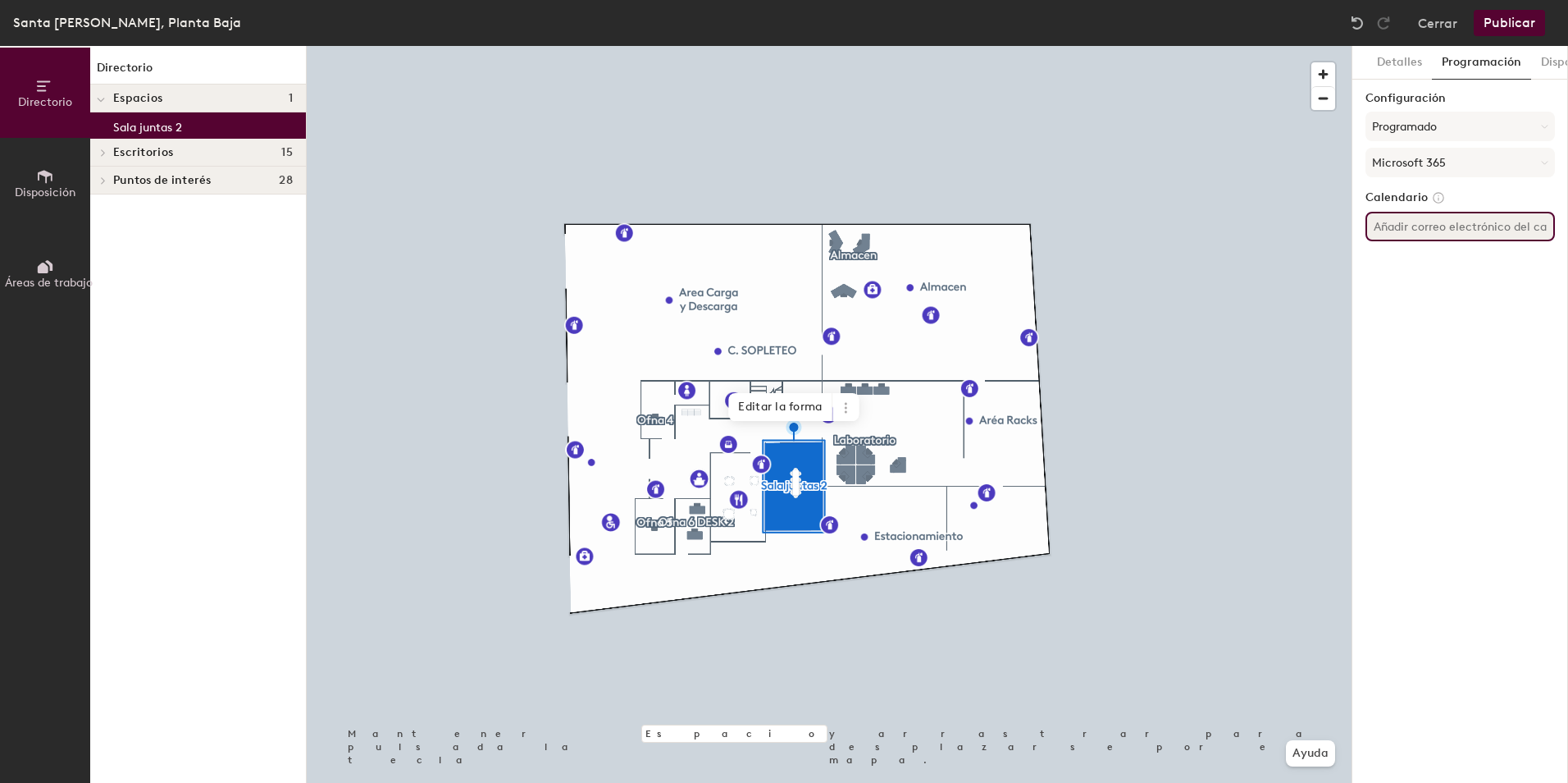
paste input "mx.[GEOGRAPHIC_DATA]-StaAnita-Sala PB <[EMAIL_ADDRESS][DOMAIN_NAME]>"
type input "mx.mexico-StaAnita-Sala PB <mx.mexico-StaAnita-Sala-PB@brightstarlottery.com"
click at [1505, 21] on button "Publicar" at bounding box center [1509, 23] width 71 height 26
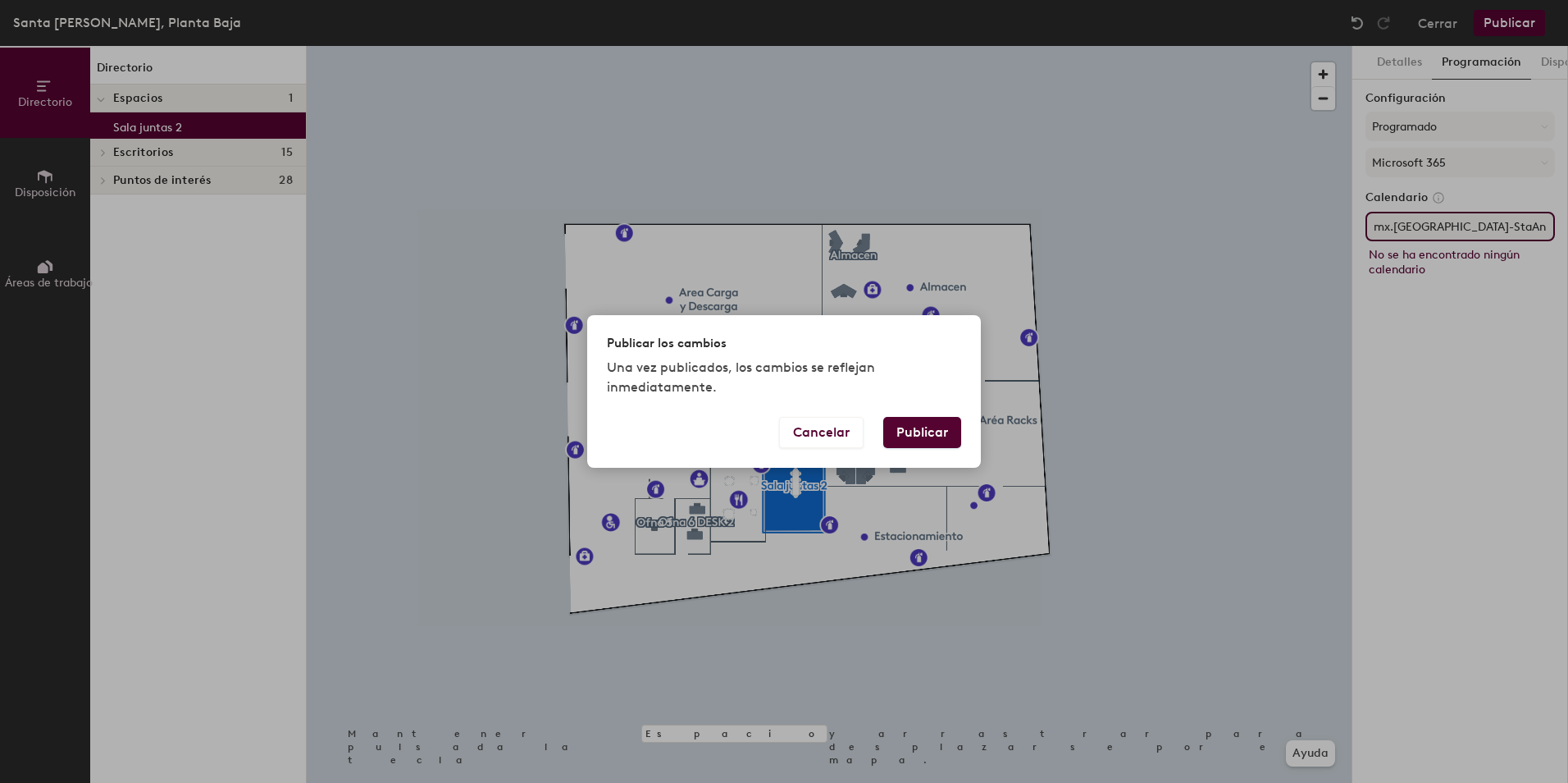
click at [907, 434] on button "Publicar" at bounding box center [922, 432] width 78 height 31
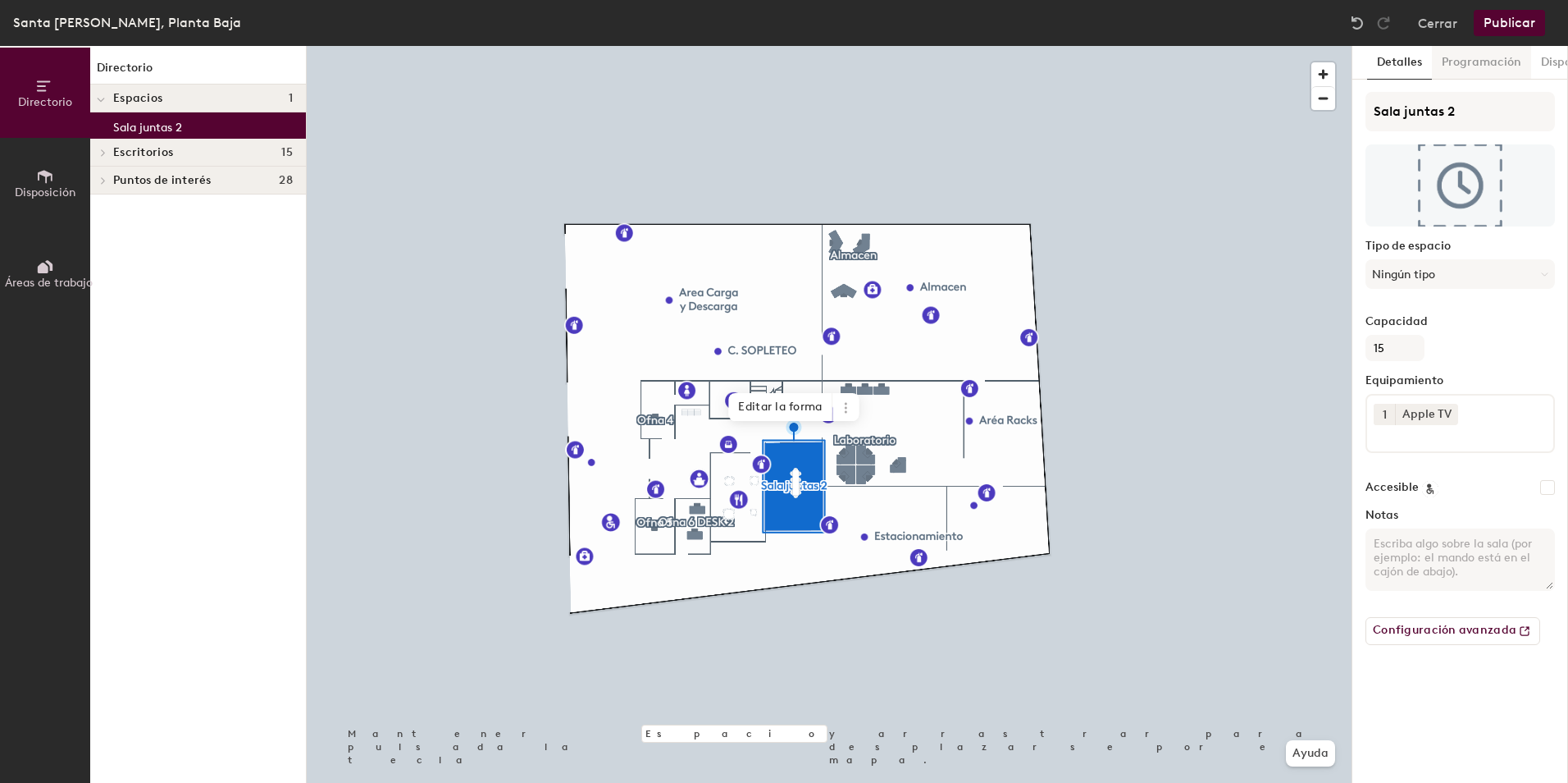
click at [1485, 64] on button "Programación" at bounding box center [1482, 63] width 99 height 34
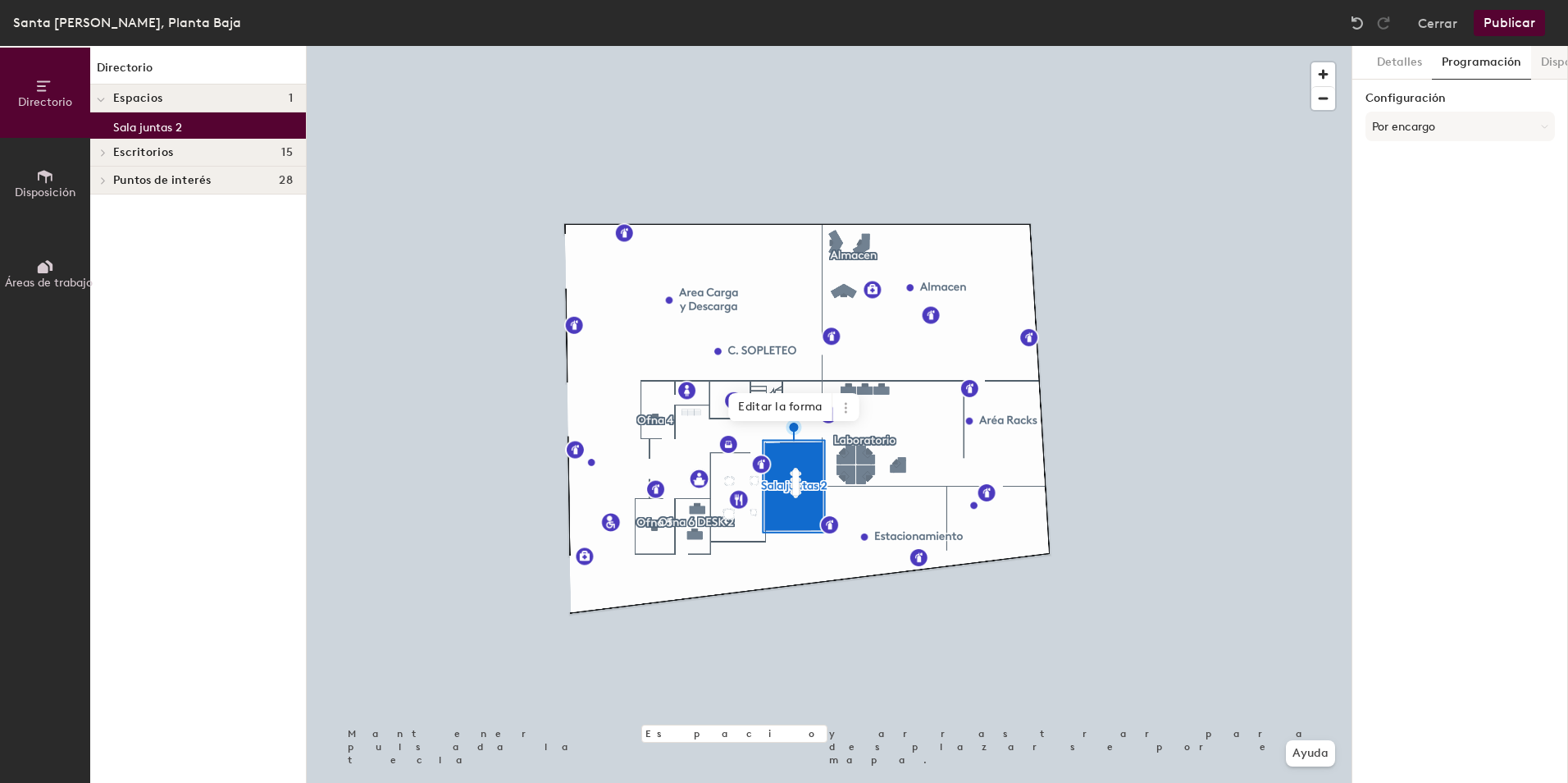
click at [1547, 64] on button "Dispositivos" at bounding box center [1573, 63] width 84 height 34
click at [1489, 64] on button "Programación" at bounding box center [1482, 63] width 99 height 34
click at [1458, 130] on button "Por encargo" at bounding box center [1460, 125] width 190 height 29
click at [1444, 190] on div "Programado" at bounding box center [1460, 192] width 188 height 25
click at [1448, 167] on button "Seleccionar cuenta" at bounding box center [1460, 162] width 190 height 29
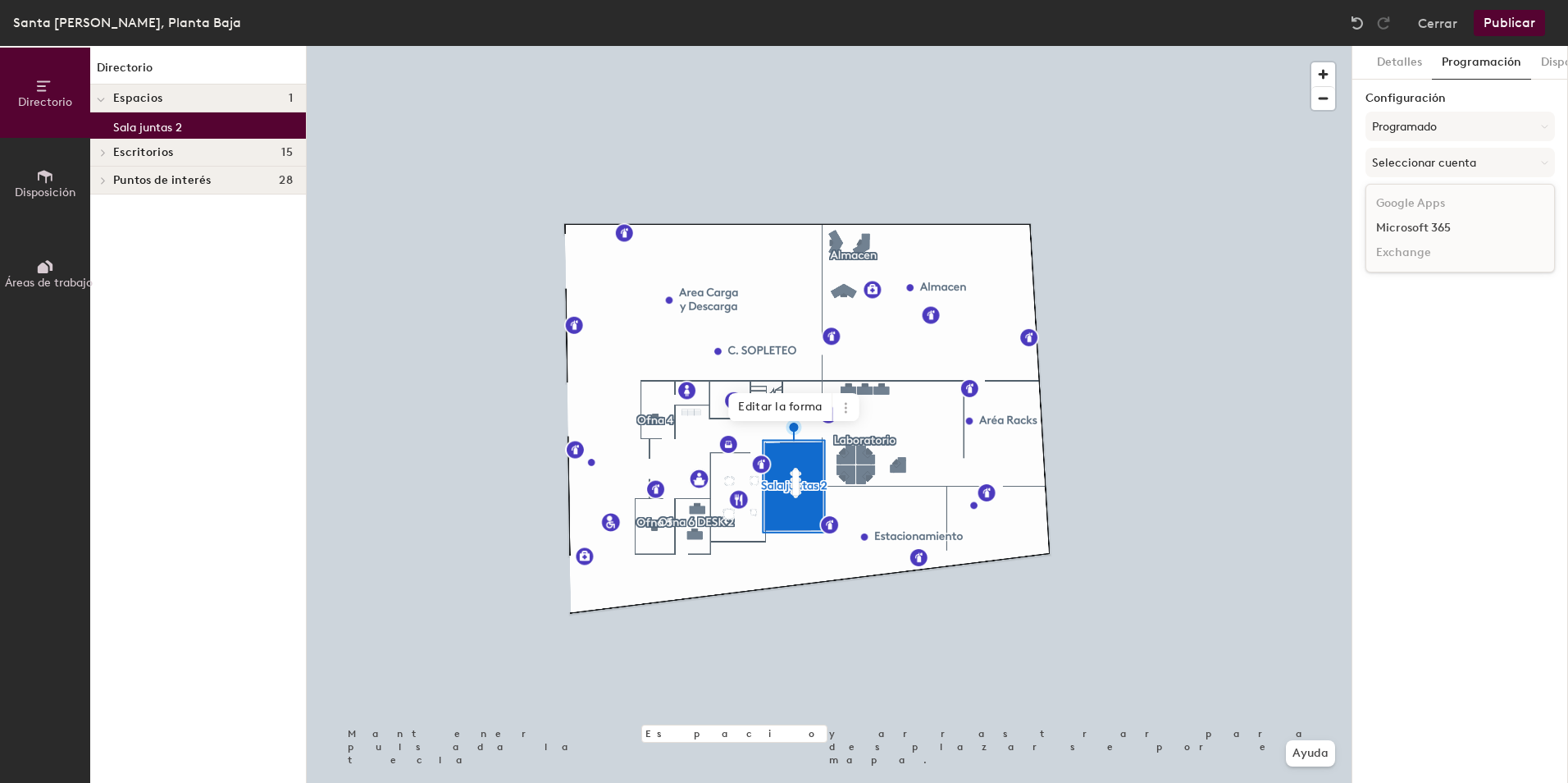
click at [1400, 225] on div "Microsoft 365" at bounding box center [1460, 228] width 188 height 25
click at [1392, 228] on input at bounding box center [1460, 226] width 190 height 29
paste input "mx.[GEOGRAPHIC_DATA]-StaAnita-Sala PB <[EMAIL_ADDRESS][DOMAIN_NAME]>"
type input "mx.[GEOGRAPHIC_DATA]-StaAnita-Sala PB <[EMAIL_ADDRESS][DOMAIN_NAME]>"
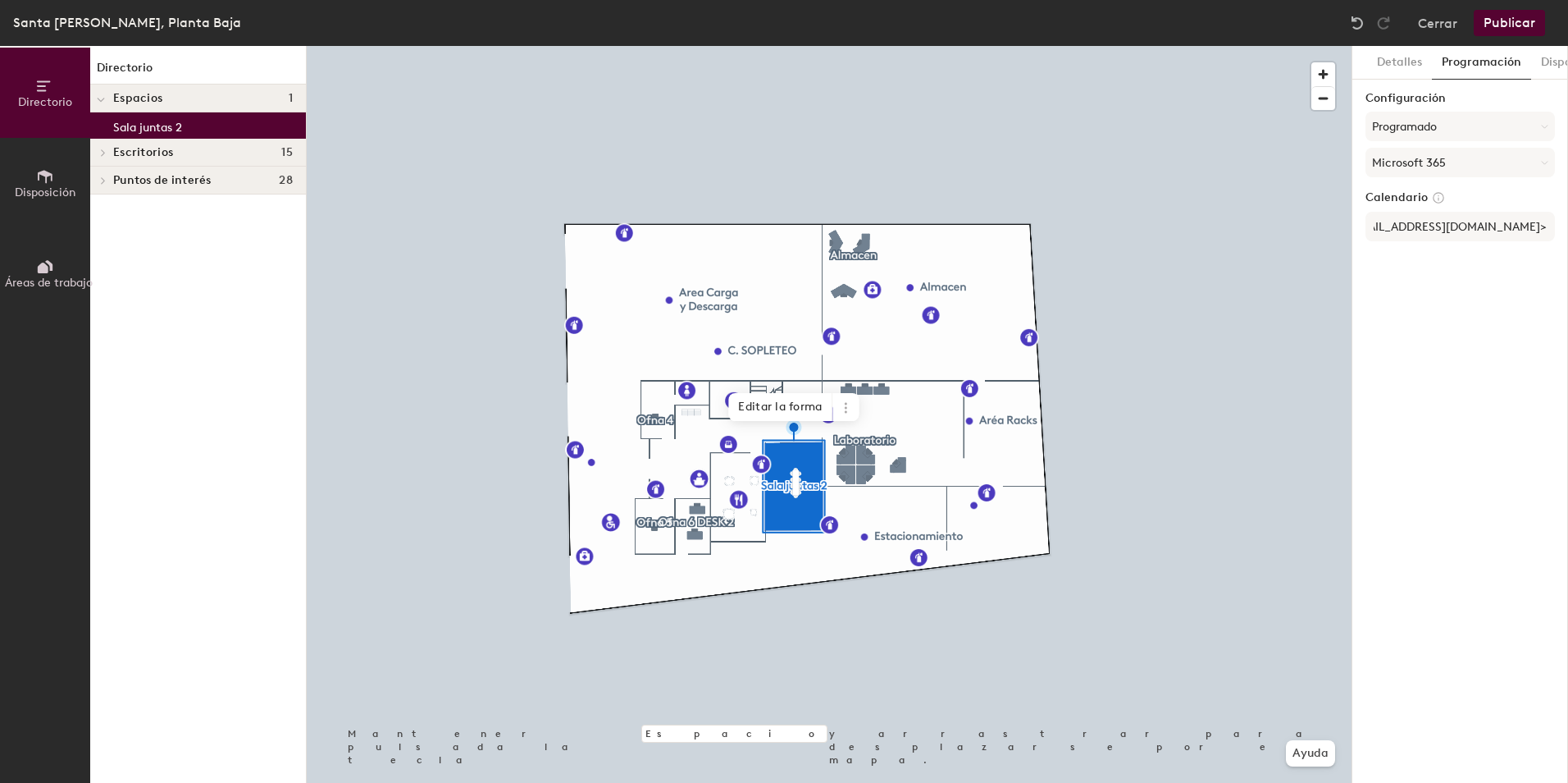
click at [1497, 24] on button "Publicar" at bounding box center [1509, 23] width 71 height 26
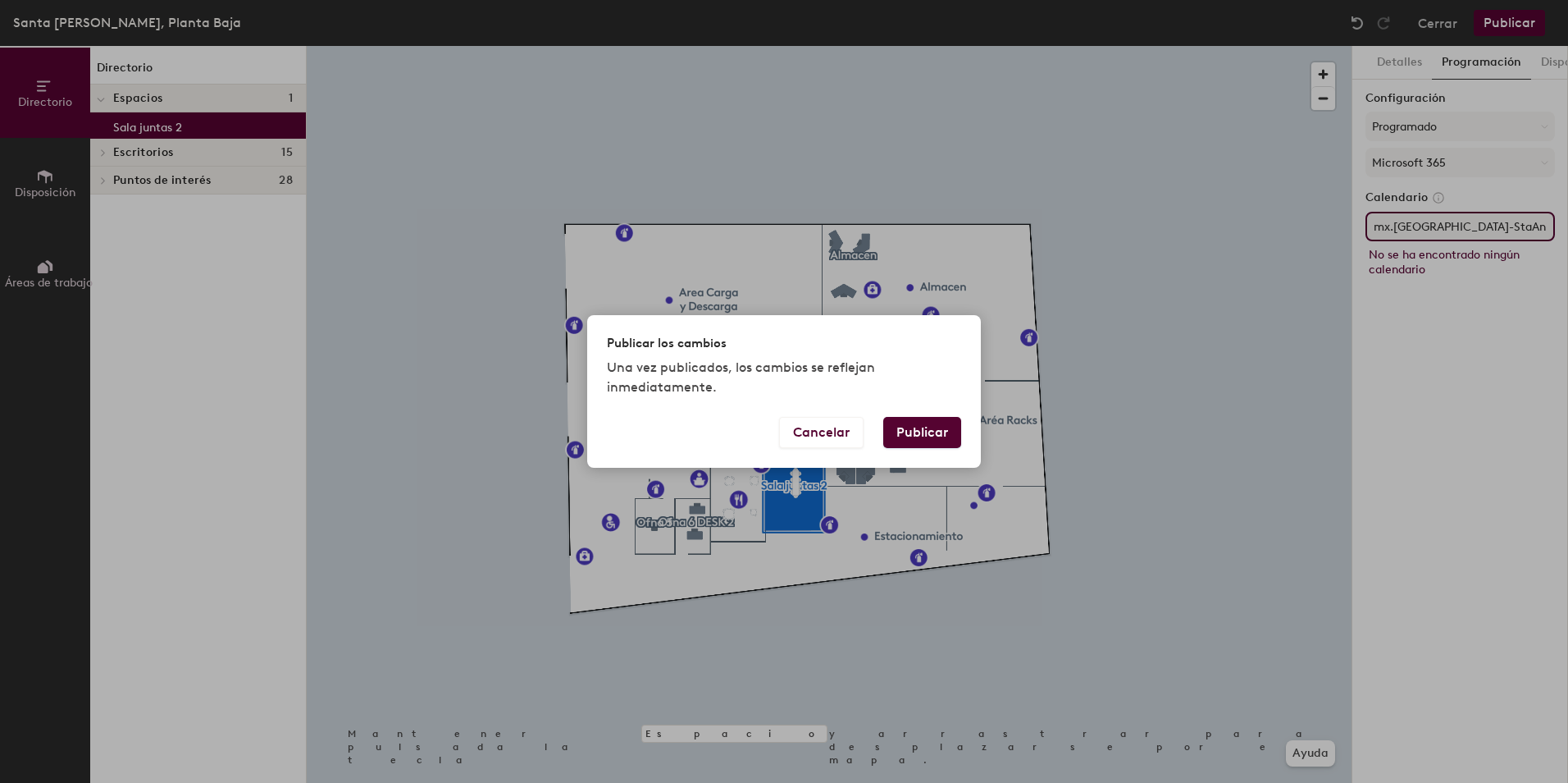
click at [941, 431] on button "Publicar" at bounding box center [922, 432] width 78 height 31
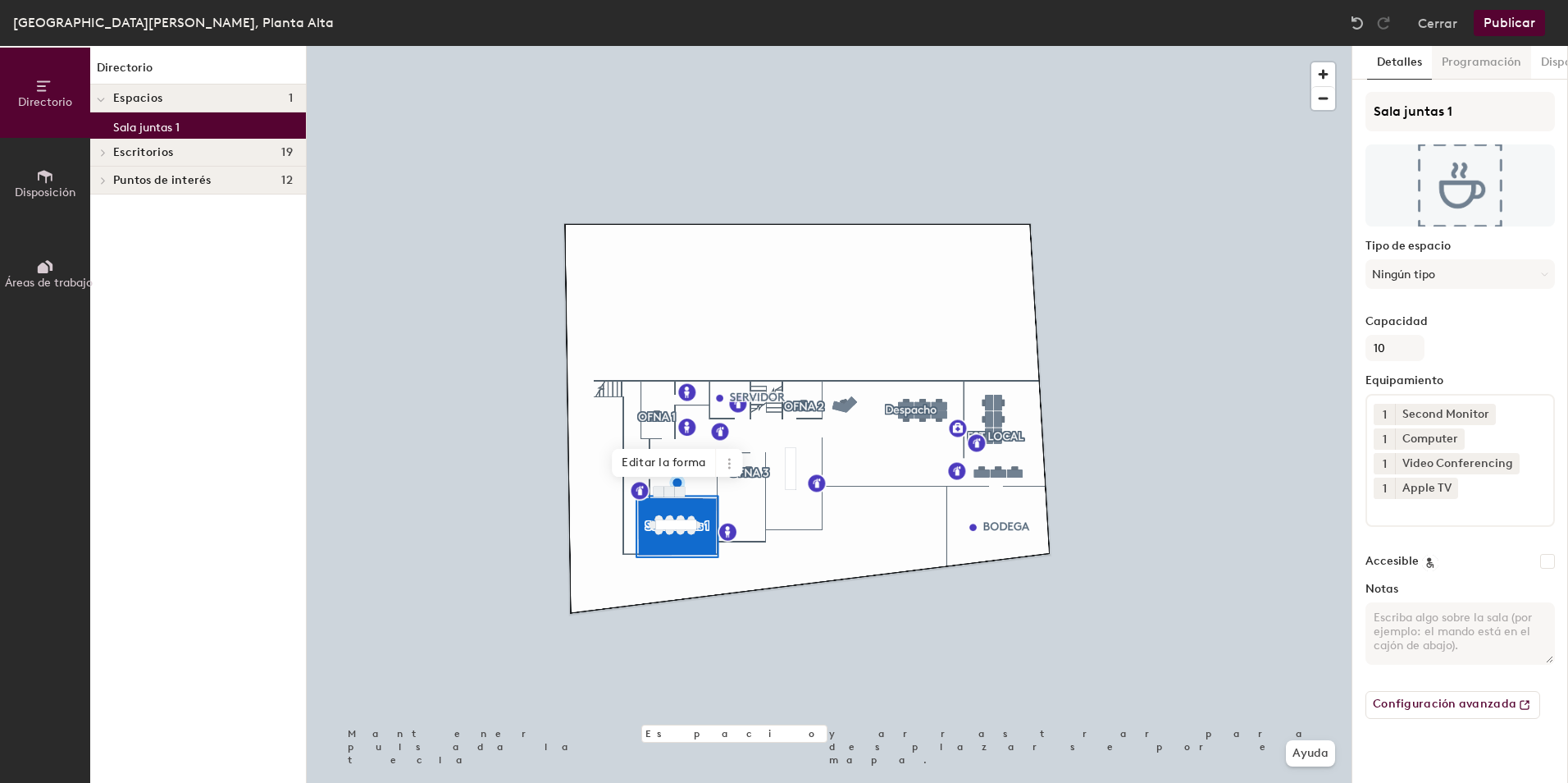
click at [1474, 66] on button "Programación" at bounding box center [1482, 63] width 99 height 34
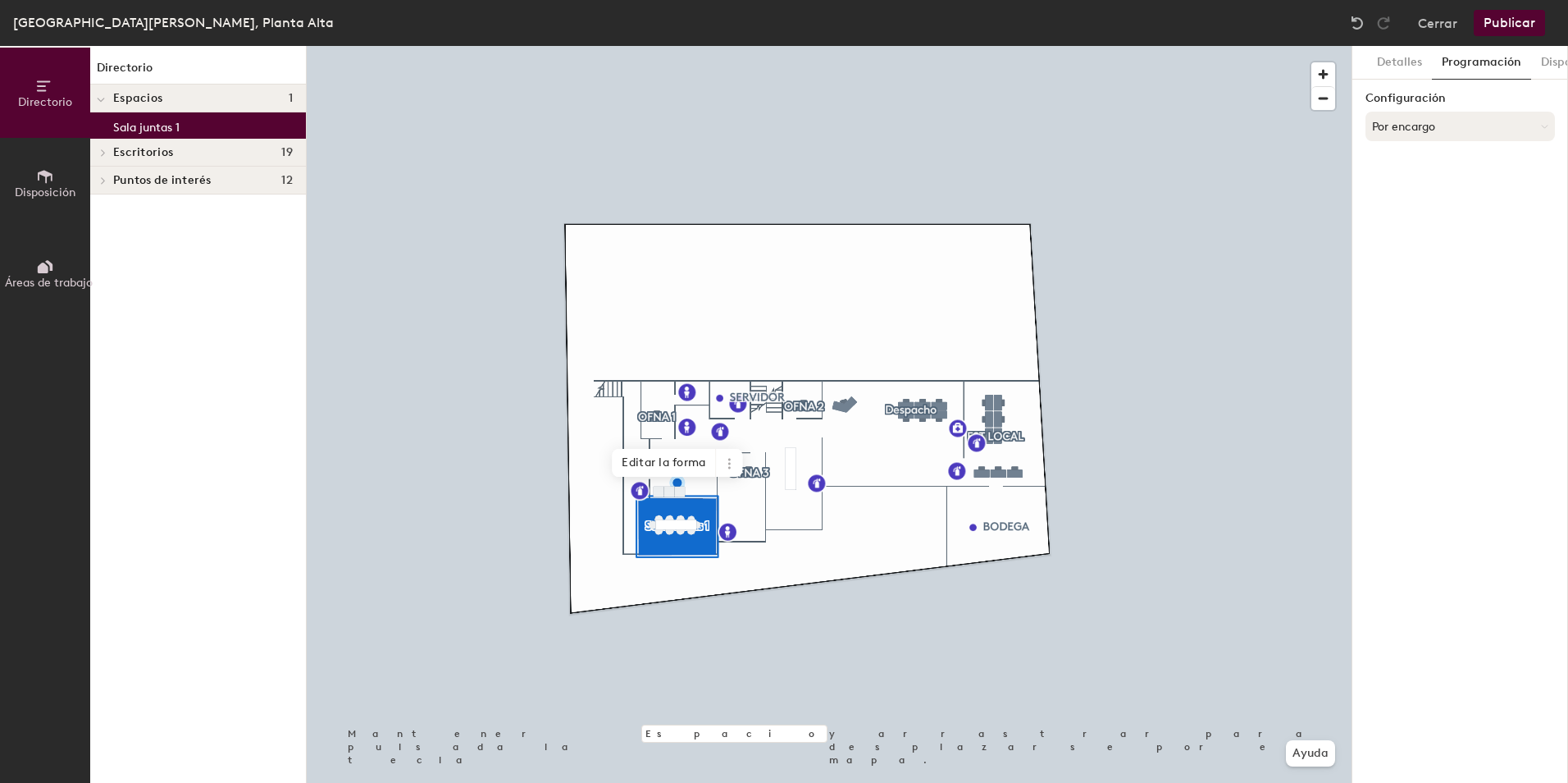
click at [1439, 128] on button "Por encargo" at bounding box center [1460, 125] width 190 height 29
click at [1422, 190] on div "Programado" at bounding box center [1460, 192] width 188 height 25
click at [1429, 169] on button "Seleccionar cuenta" at bounding box center [1460, 162] width 190 height 29
click at [1418, 223] on div "Microsoft 365" at bounding box center [1460, 228] width 188 height 25
click at [1413, 230] on input at bounding box center [1460, 226] width 190 height 29
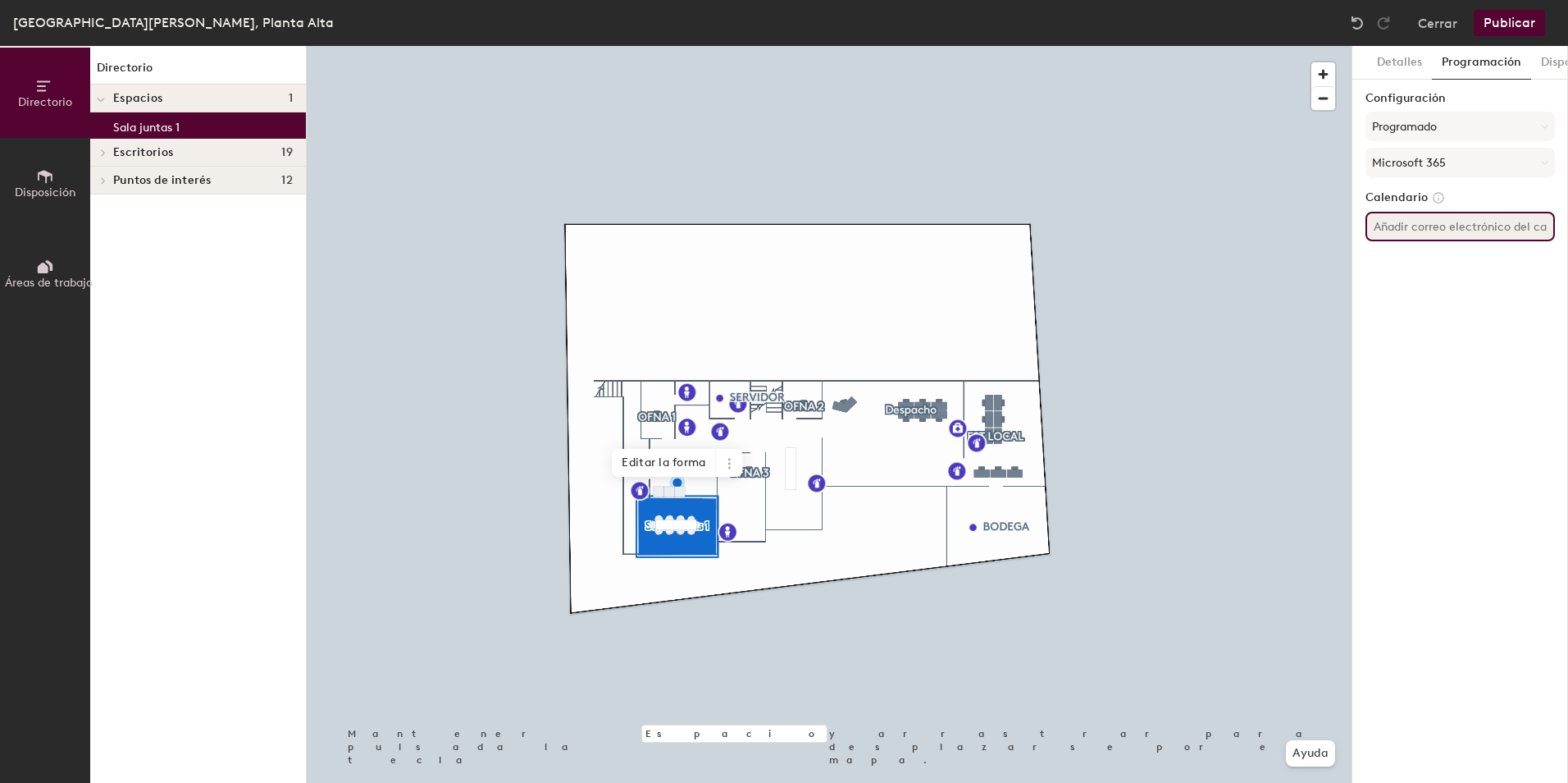
paste input "mx.[GEOGRAPHIC_DATA]-StaAnita-Sala PB <[EMAIL_ADDRESS][DOMAIN_NAME]>"
click at [1414, 227] on input "mx.[GEOGRAPHIC_DATA]-StaAnita-Sala PB <[EMAIL_ADDRESS][DOMAIN_NAME]>" at bounding box center [1460, 226] width 190 height 29
click at [1509, 22] on button "Publicar" at bounding box center [1509, 23] width 71 height 26
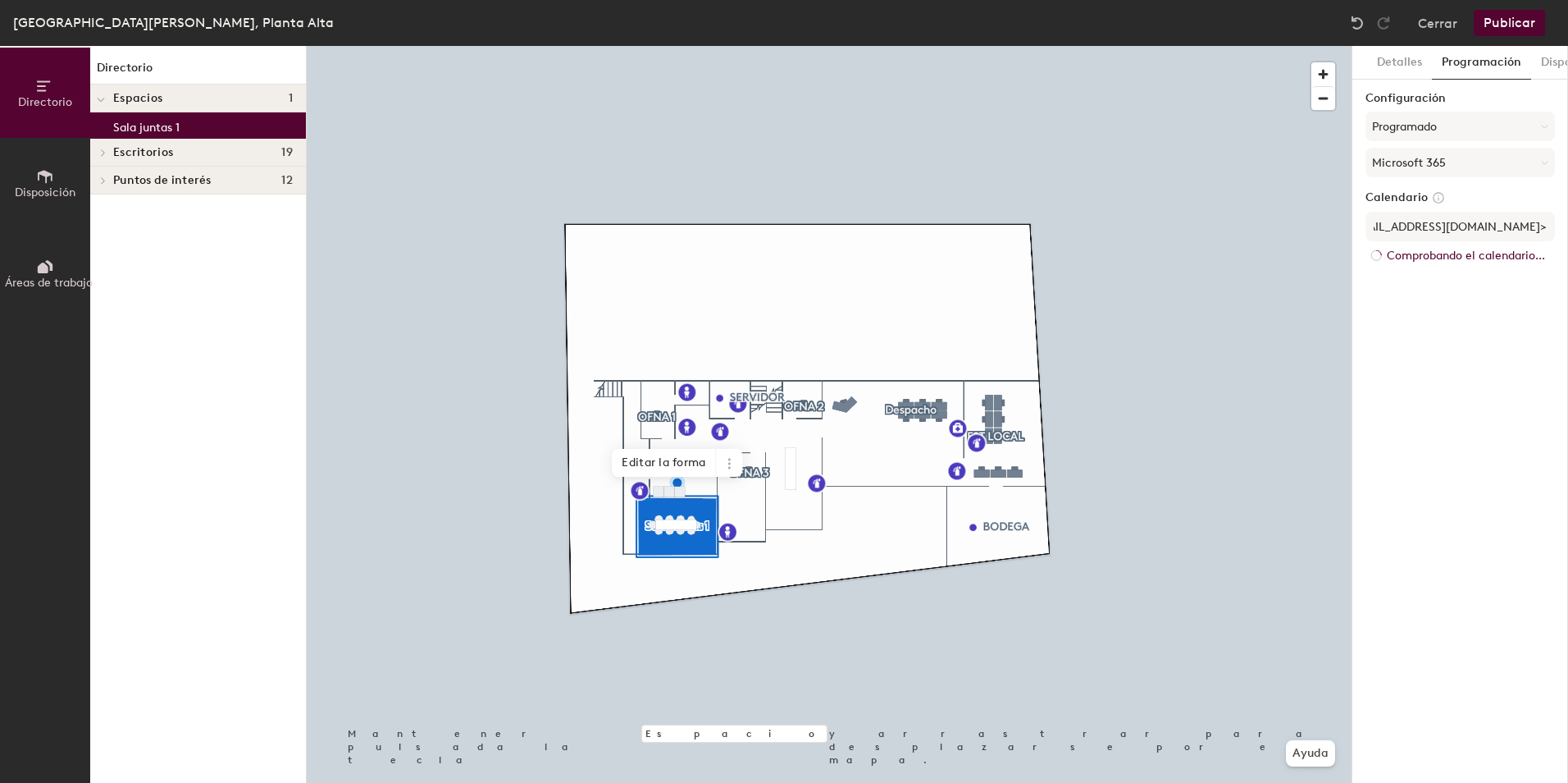
scroll to position [0, 0]
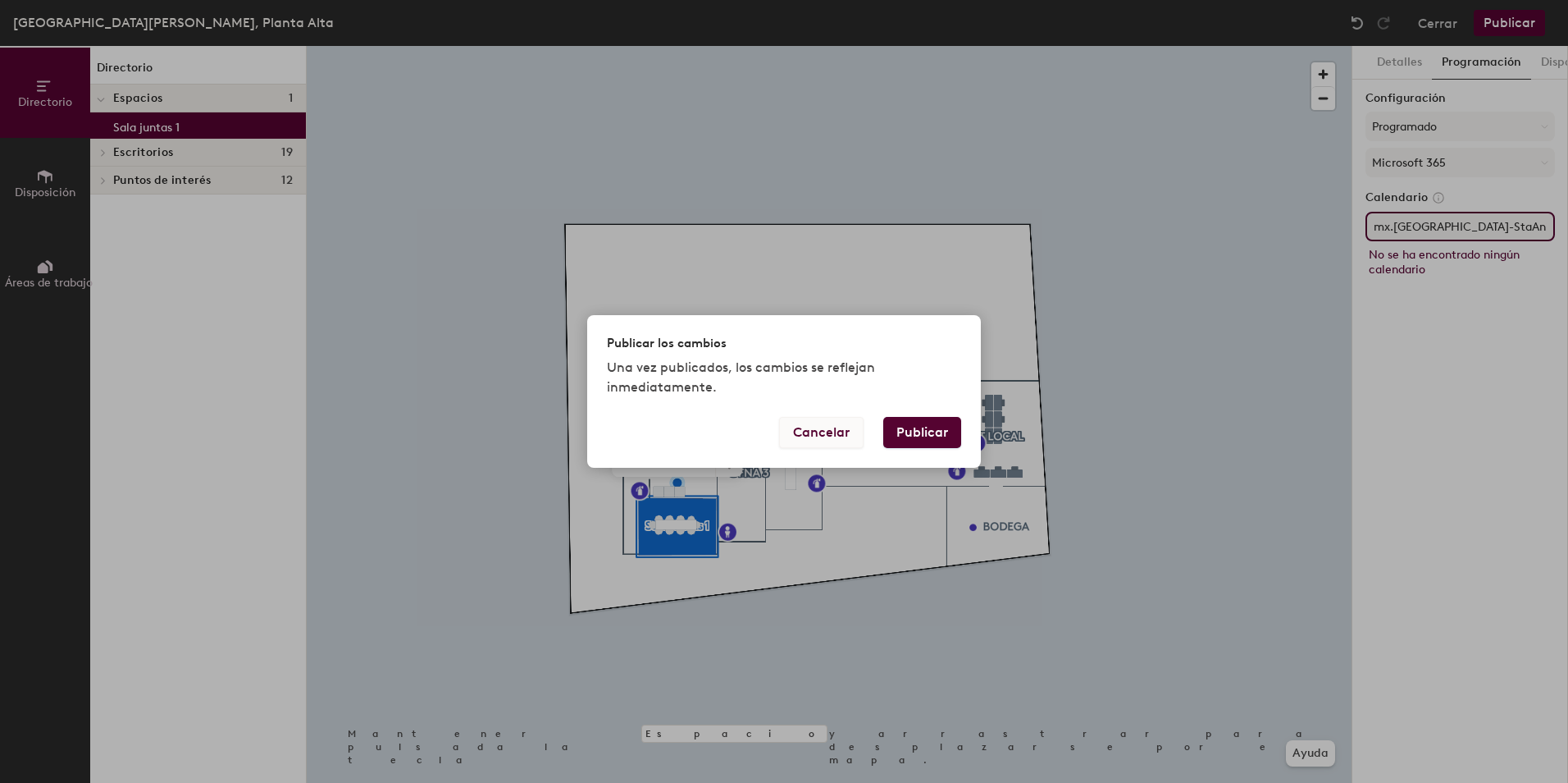
click at [840, 432] on button "Cancelar" at bounding box center [822, 432] width 85 height 31
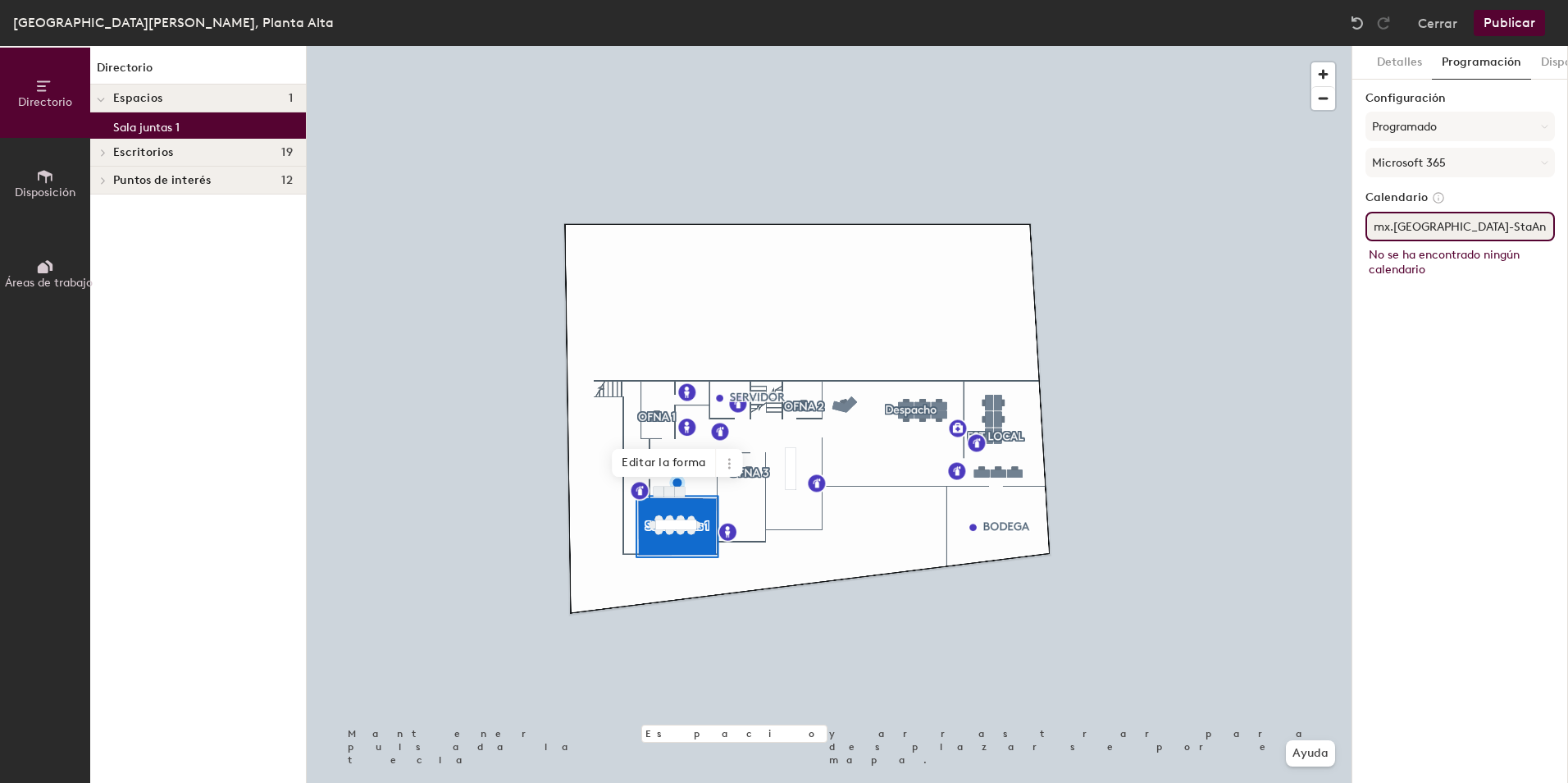
click at [1509, 216] on input "mx.[GEOGRAPHIC_DATA]-StaAnita-Sala PB <[EMAIL_ADDRESS][DOMAIN_NAME]>" at bounding box center [1460, 226] width 190 height 29
click at [1324, 227] on div "Directorio Disposición Áreas de trabajo Directorio Espacios 1 Sala juntas 1 Esc…" at bounding box center [784, 414] width 1568 height 737
type input ">"
paste input "mx.[GEOGRAPHIC_DATA]-StaAnita-Sala [GEOGRAPHIC_DATA] <[EMAIL_ADDRESS][DOMAIN_NA…"
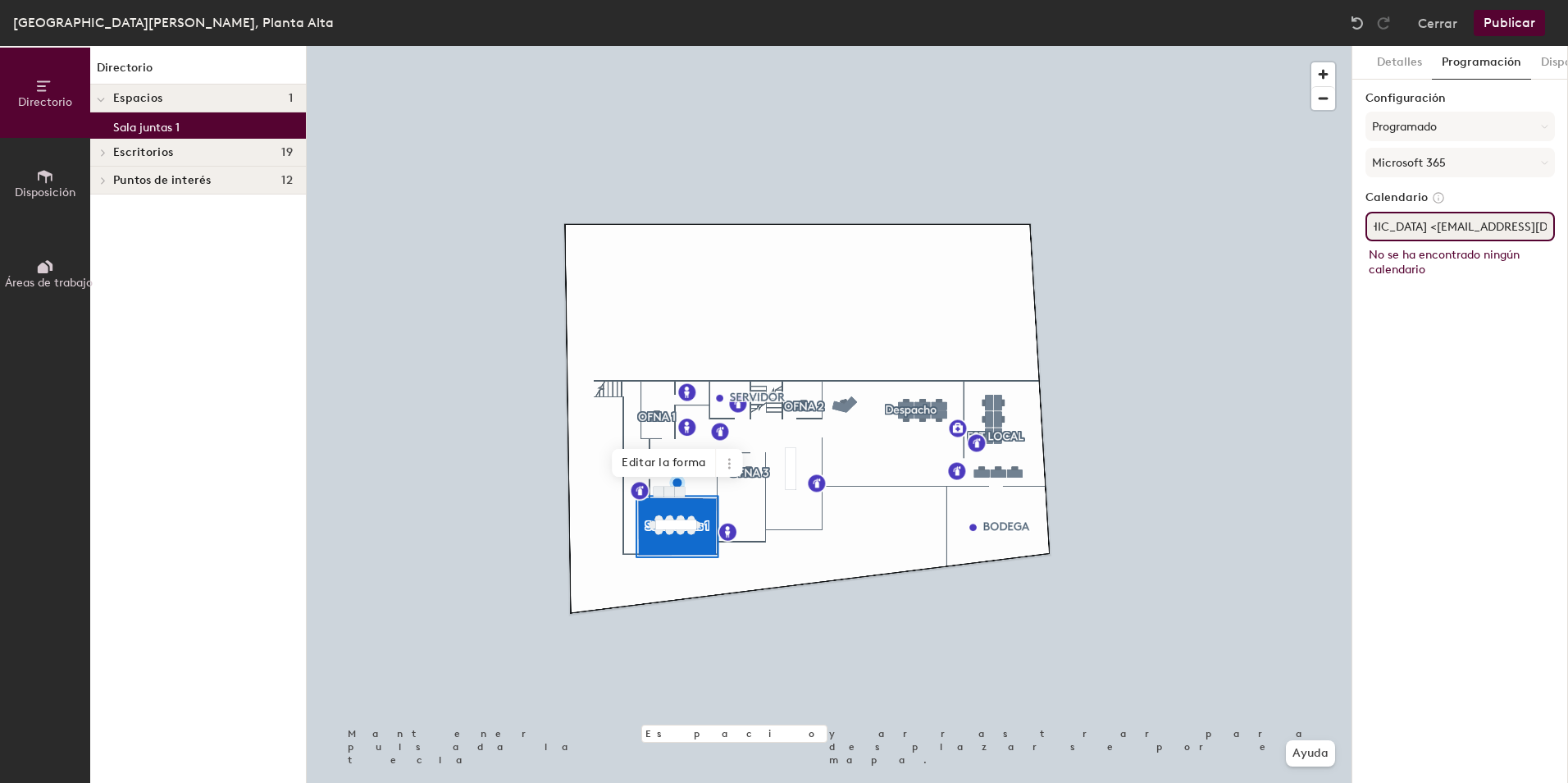
type input "mx.[GEOGRAPHIC_DATA]-StaAnita-Sala [GEOGRAPHIC_DATA] <[EMAIL_ADDRESS][DOMAIN_NA…"
click at [1504, 19] on button "Publicar" at bounding box center [1509, 23] width 71 height 26
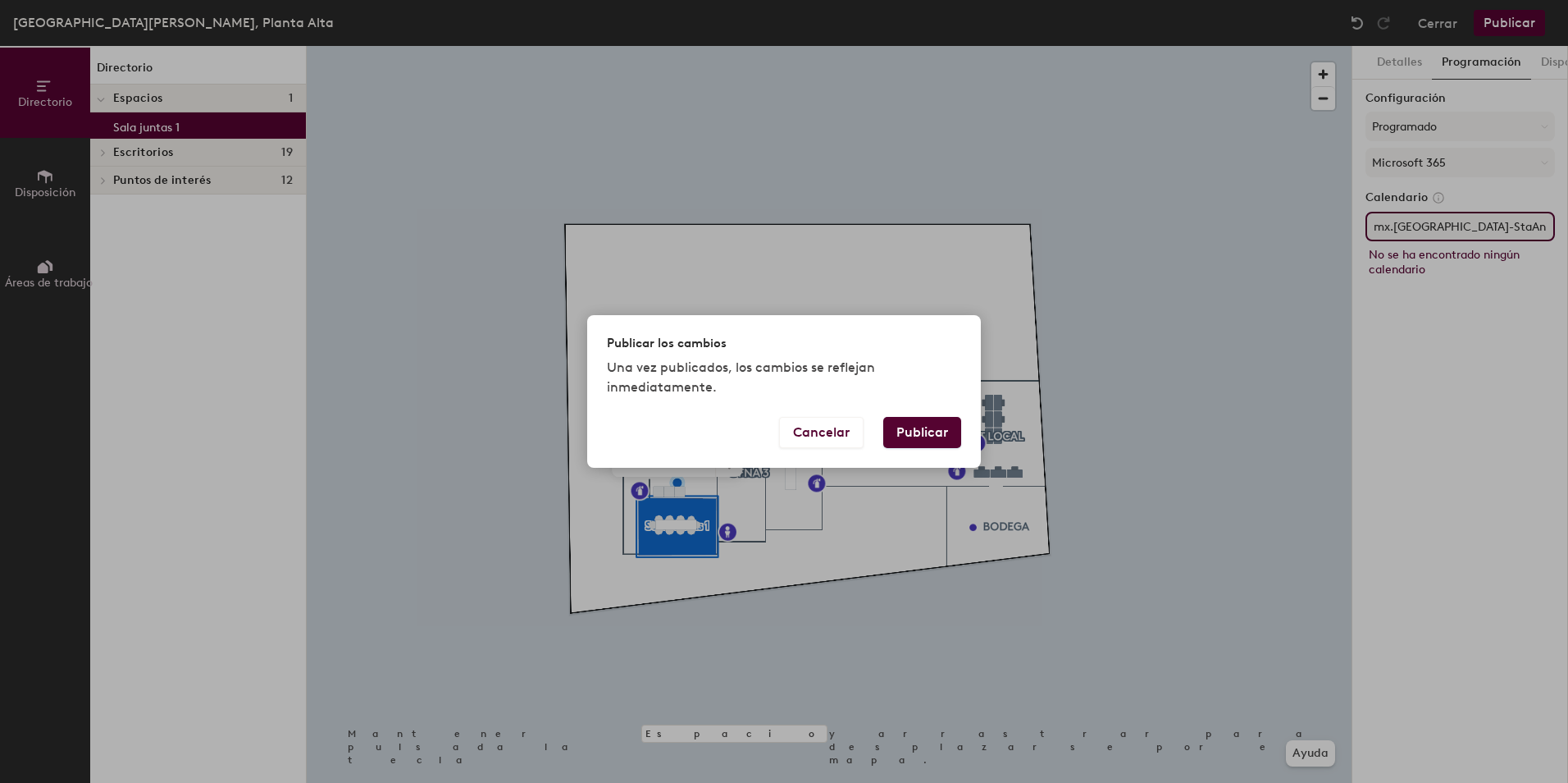
click at [932, 433] on button "Publicar" at bounding box center [922, 432] width 78 height 31
